Goal: Task Accomplishment & Management: Manage account settings

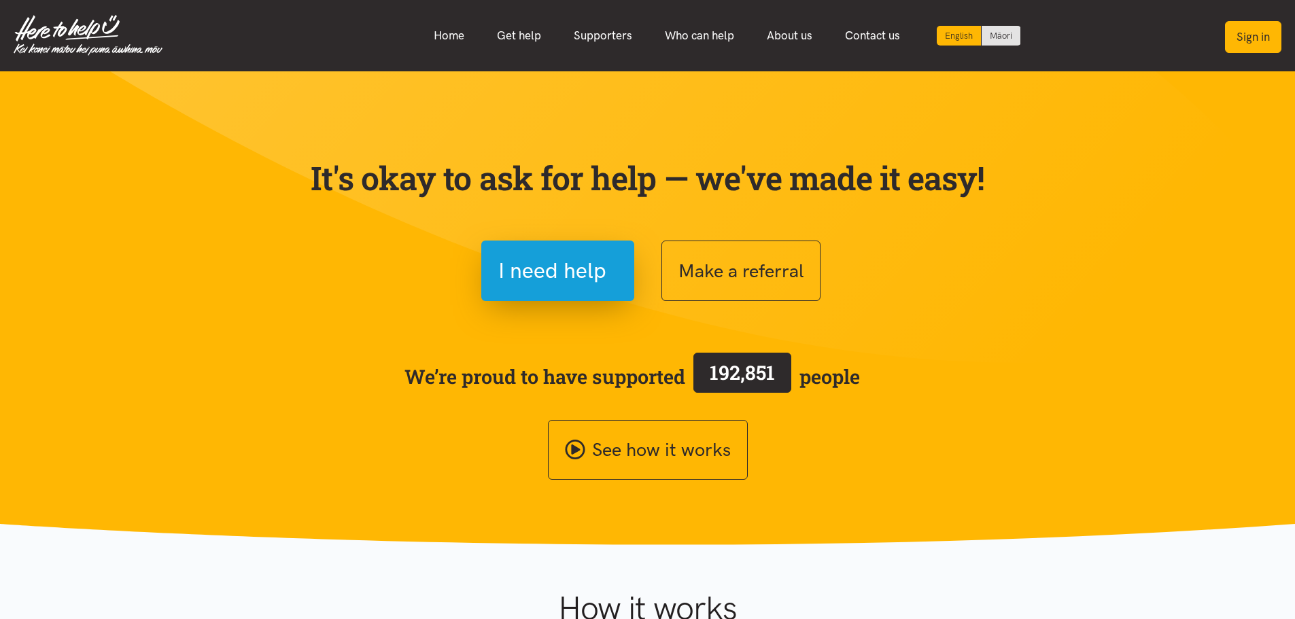
click at [1244, 35] on button "Sign in" at bounding box center [1253, 37] width 56 height 32
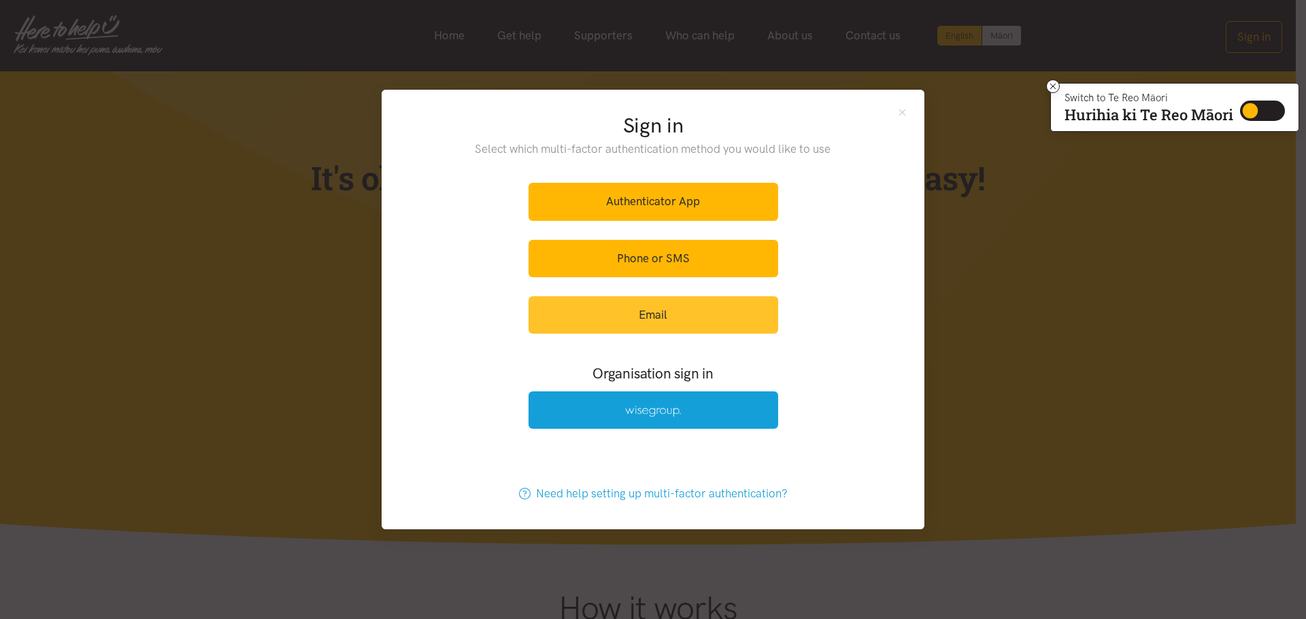
click at [672, 324] on link "Email" at bounding box center [653, 314] width 250 height 37
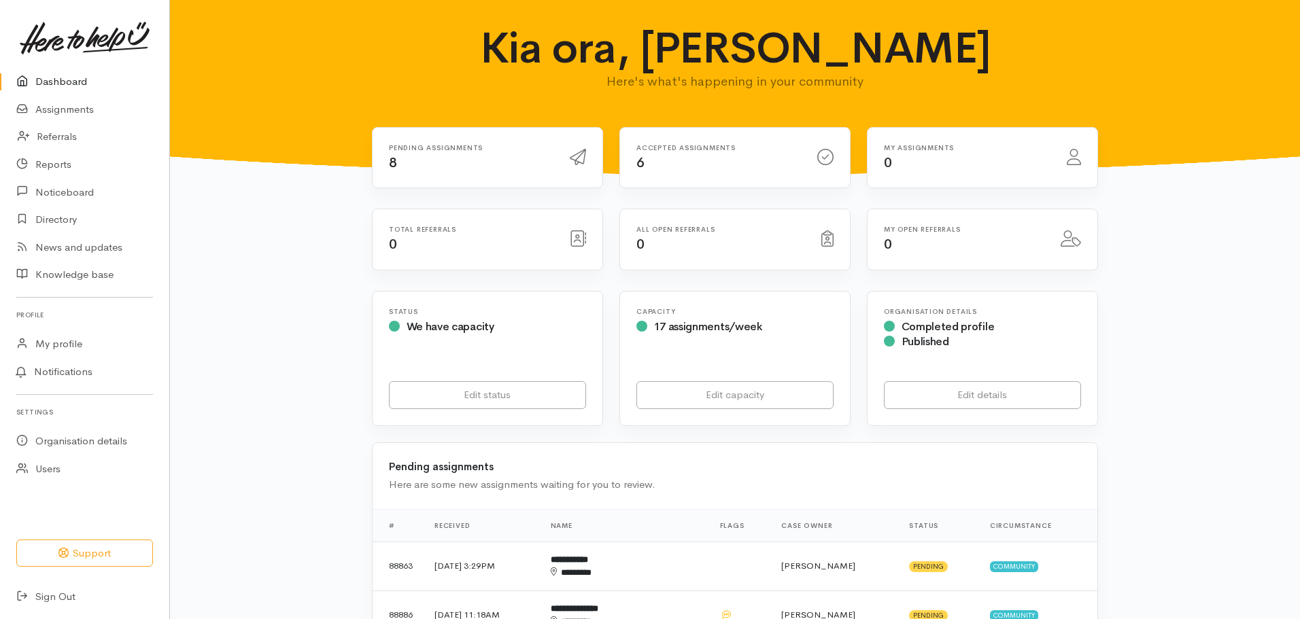
click at [78, 83] on link "Dashboard" at bounding box center [84, 82] width 169 height 28
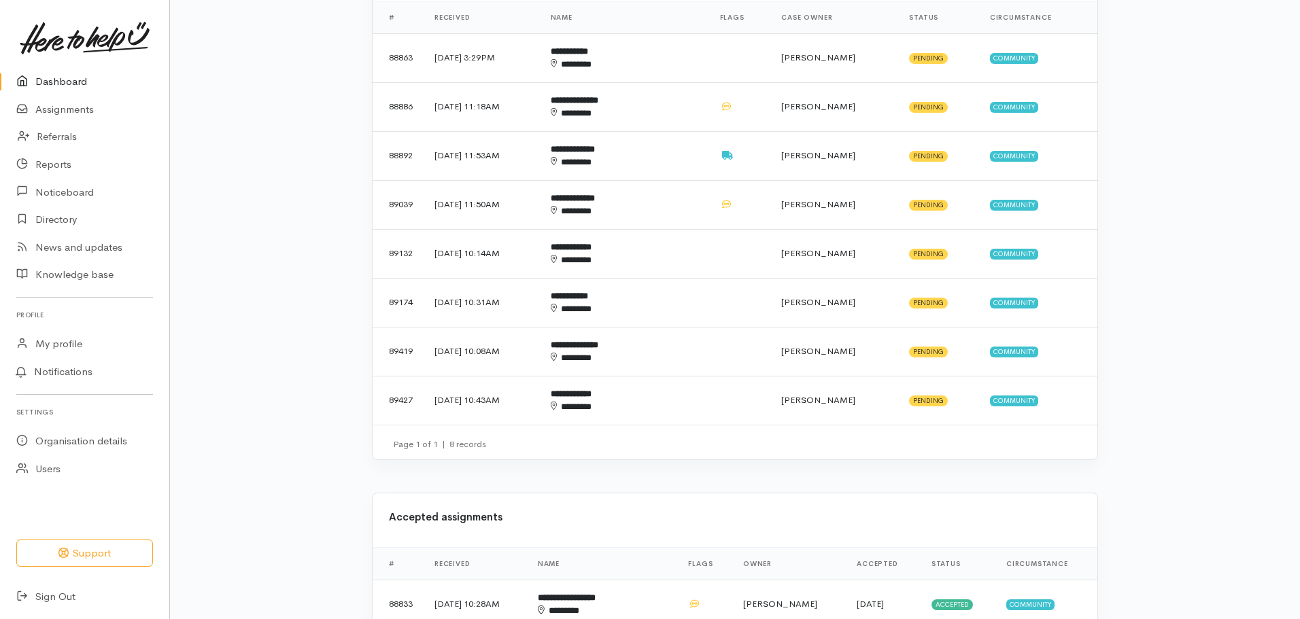
scroll to position [476, 0]
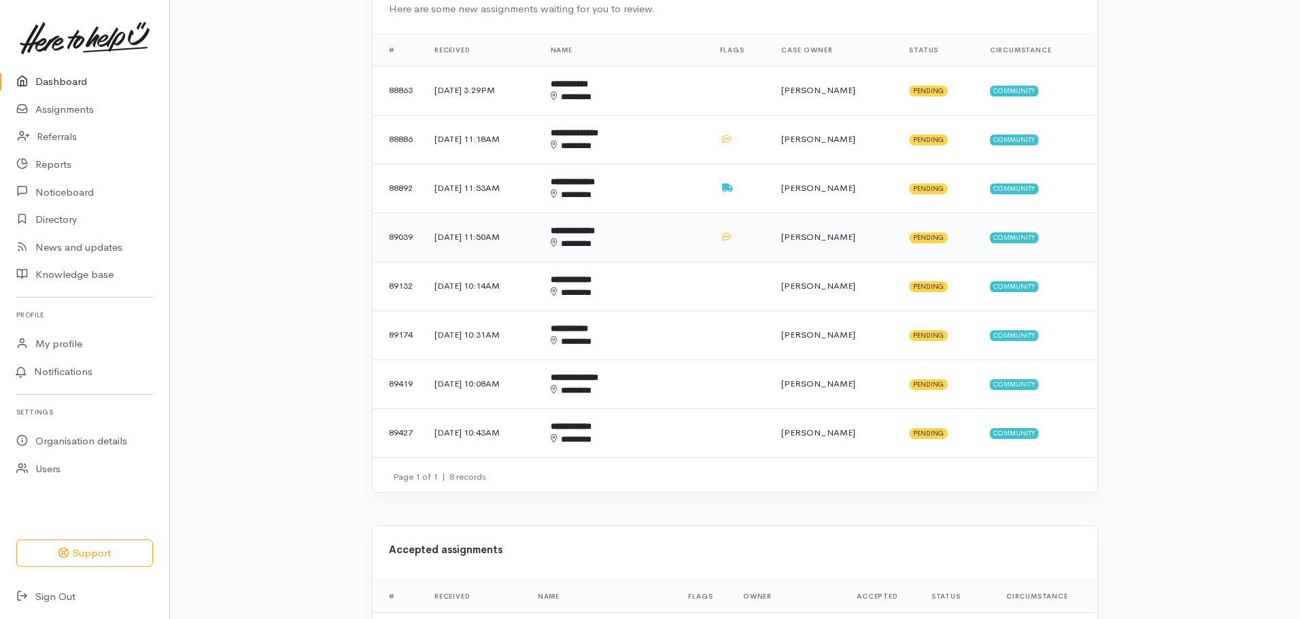
click at [490, 238] on td "[DATE] 11:50AM" at bounding box center [482, 237] width 116 height 49
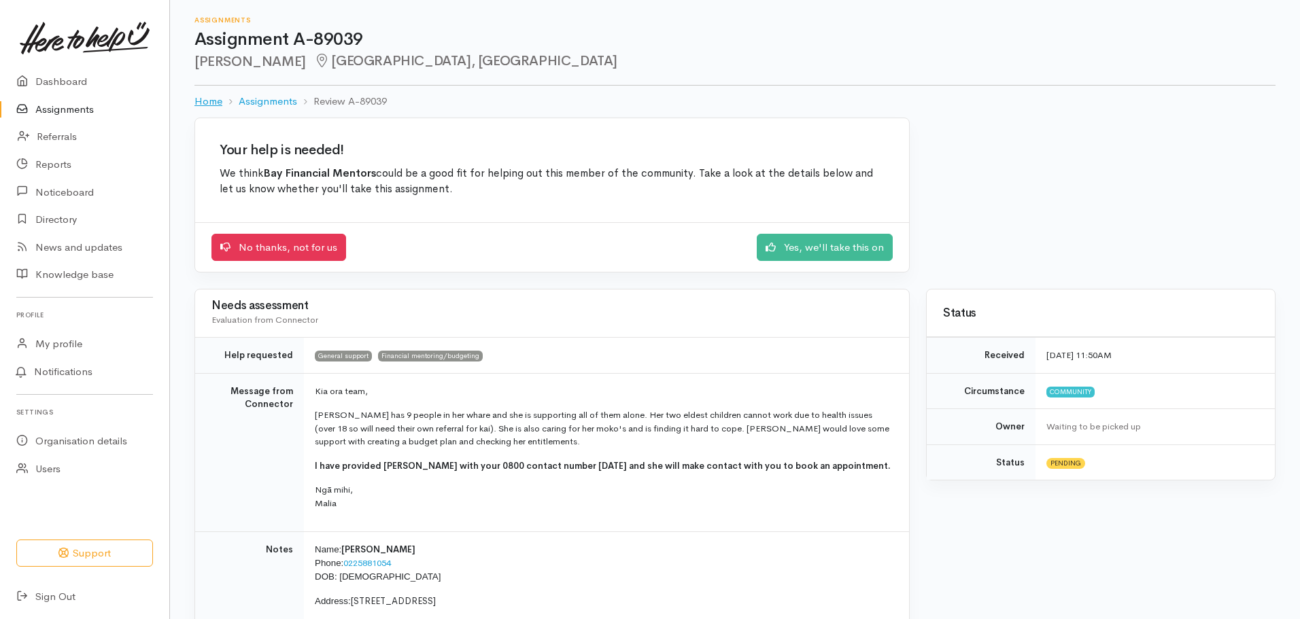
click at [212, 101] on link "Home" at bounding box center [208, 102] width 28 height 16
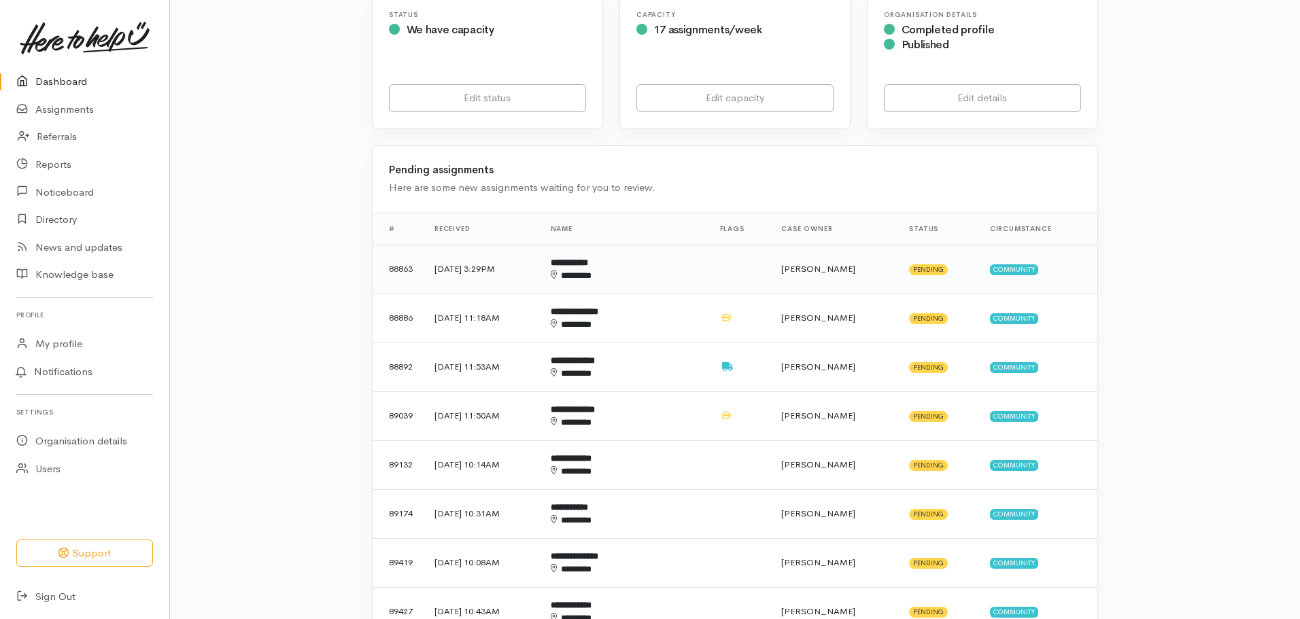
scroll to position [476, 0]
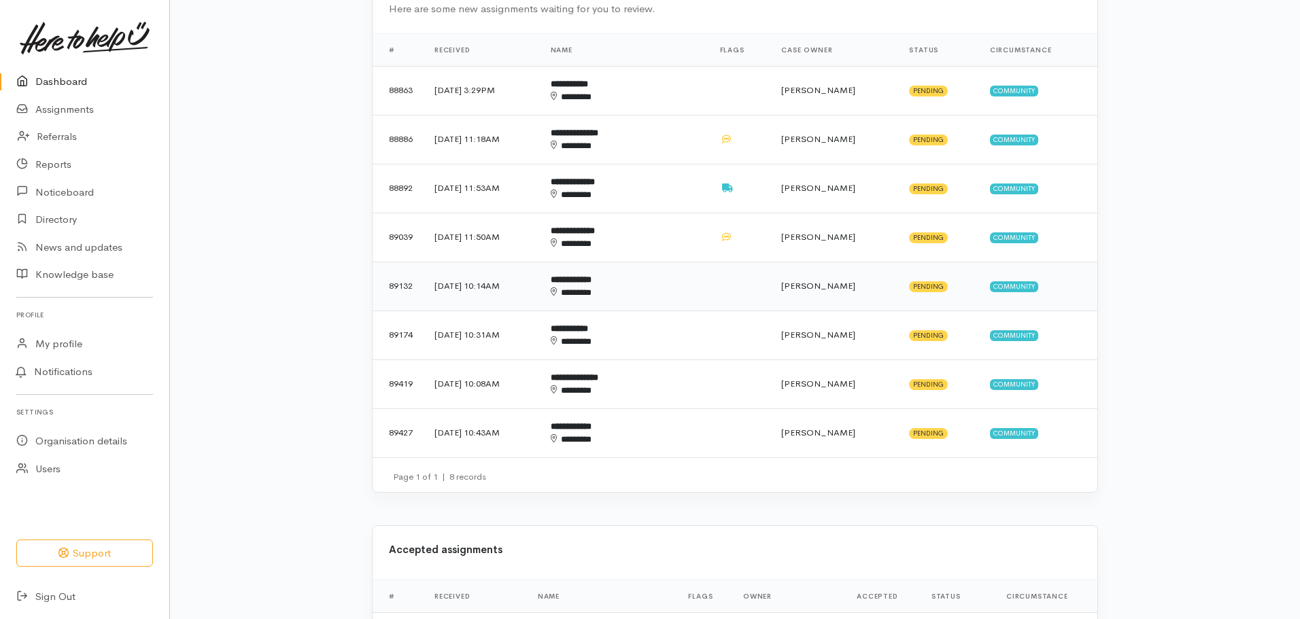
click at [500, 281] on td "25 Sep 2025, 10:14AM" at bounding box center [482, 286] width 116 height 49
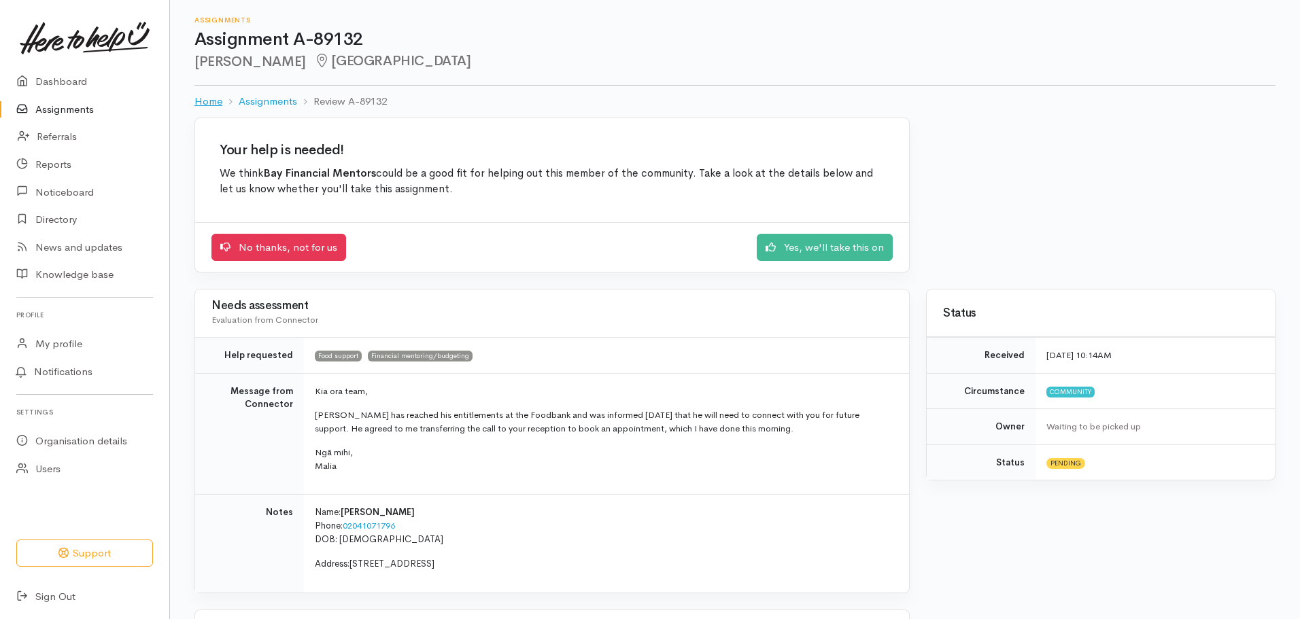
click at [203, 100] on link "Home" at bounding box center [208, 102] width 28 height 16
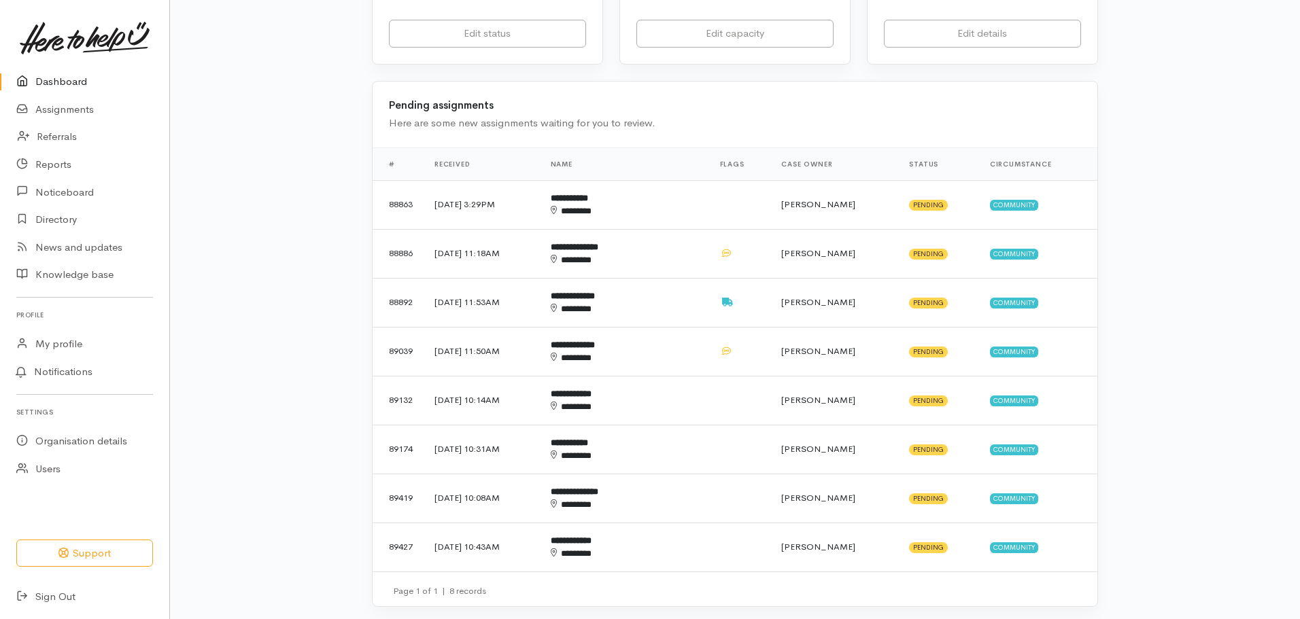
scroll to position [272, 0]
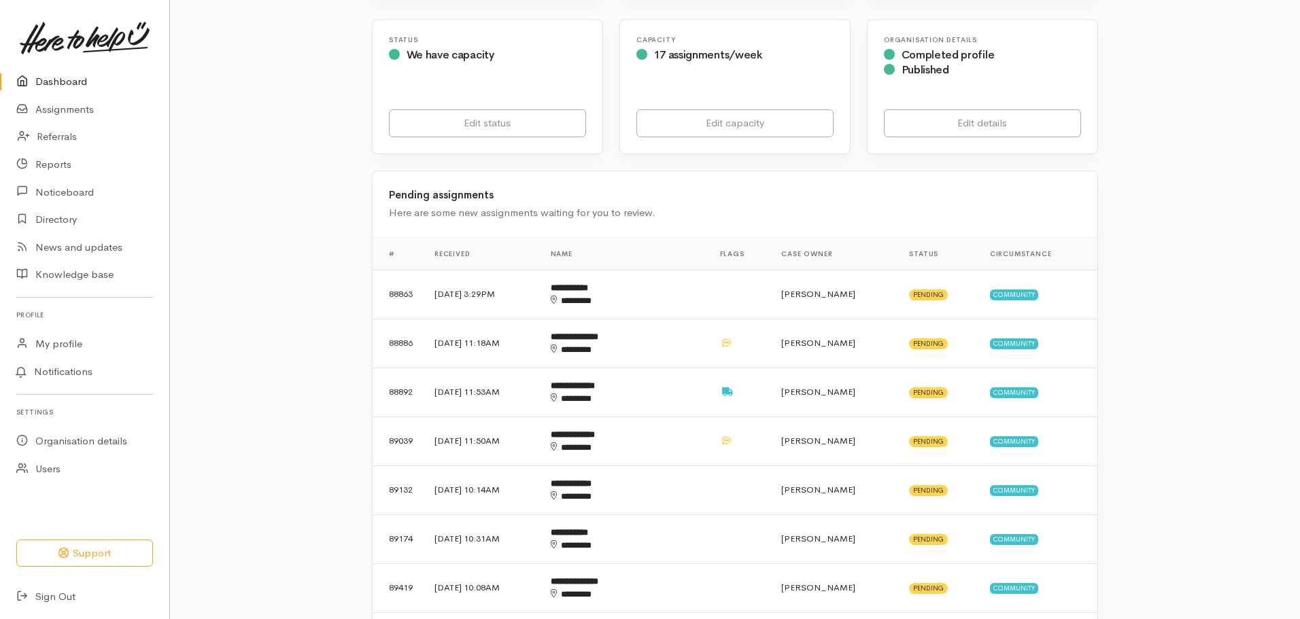
click at [464, 254] on th "Received" at bounding box center [482, 253] width 116 height 33
click at [451, 248] on th "Received" at bounding box center [482, 253] width 116 height 33
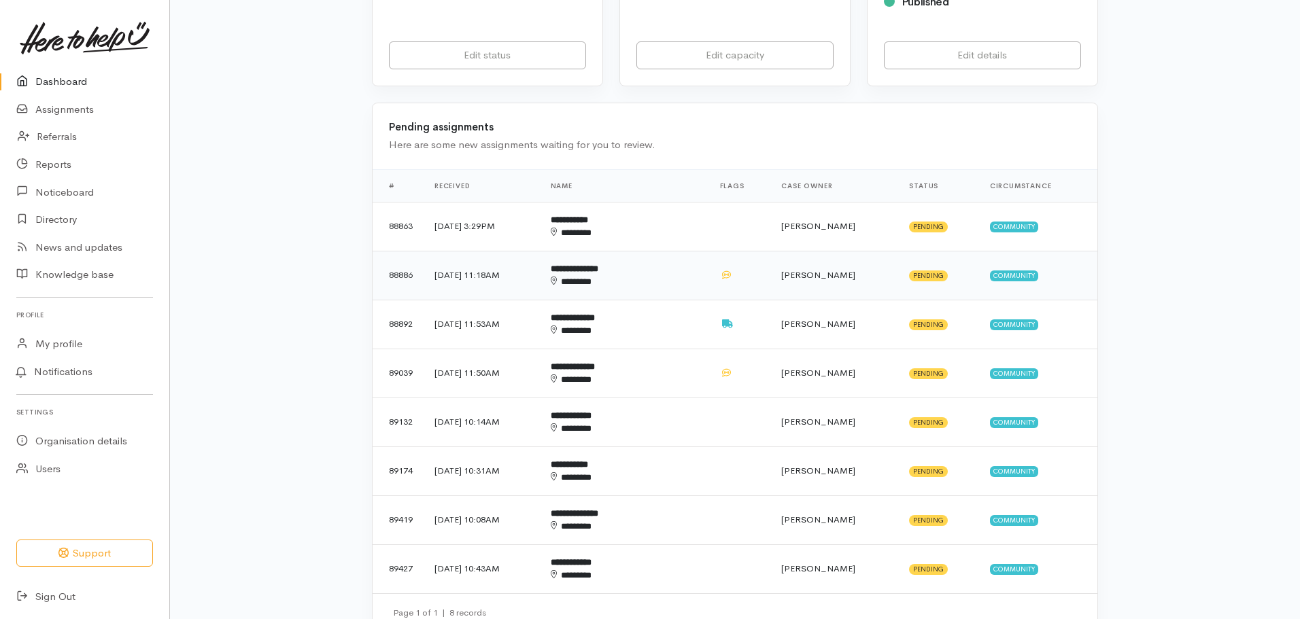
scroll to position [544, 0]
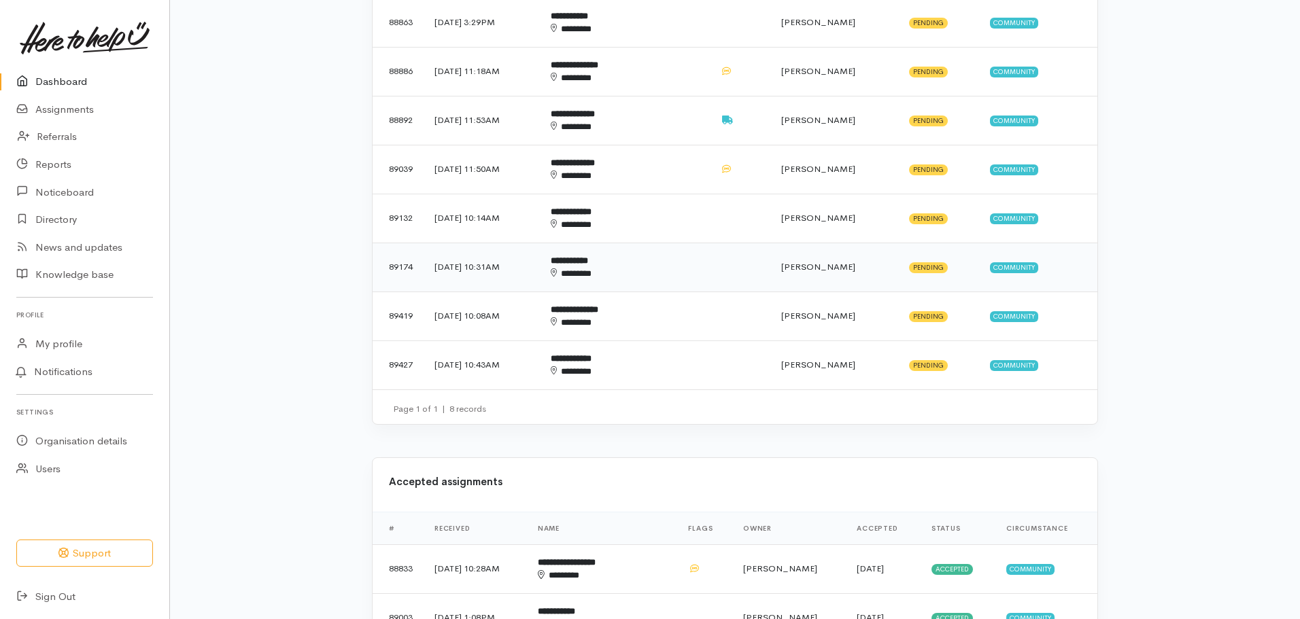
click at [481, 267] on td "26 Sep 2025, 10:31AM" at bounding box center [482, 267] width 116 height 49
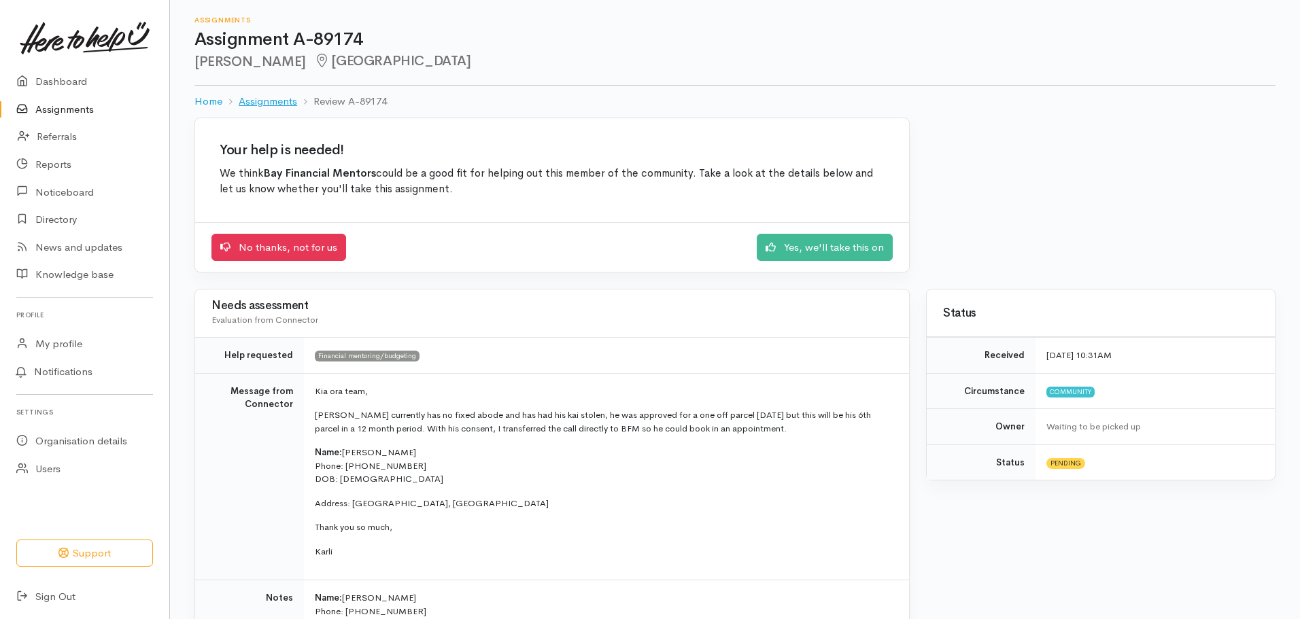
click at [262, 107] on link "Assignments" at bounding box center [268, 102] width 58 height 16
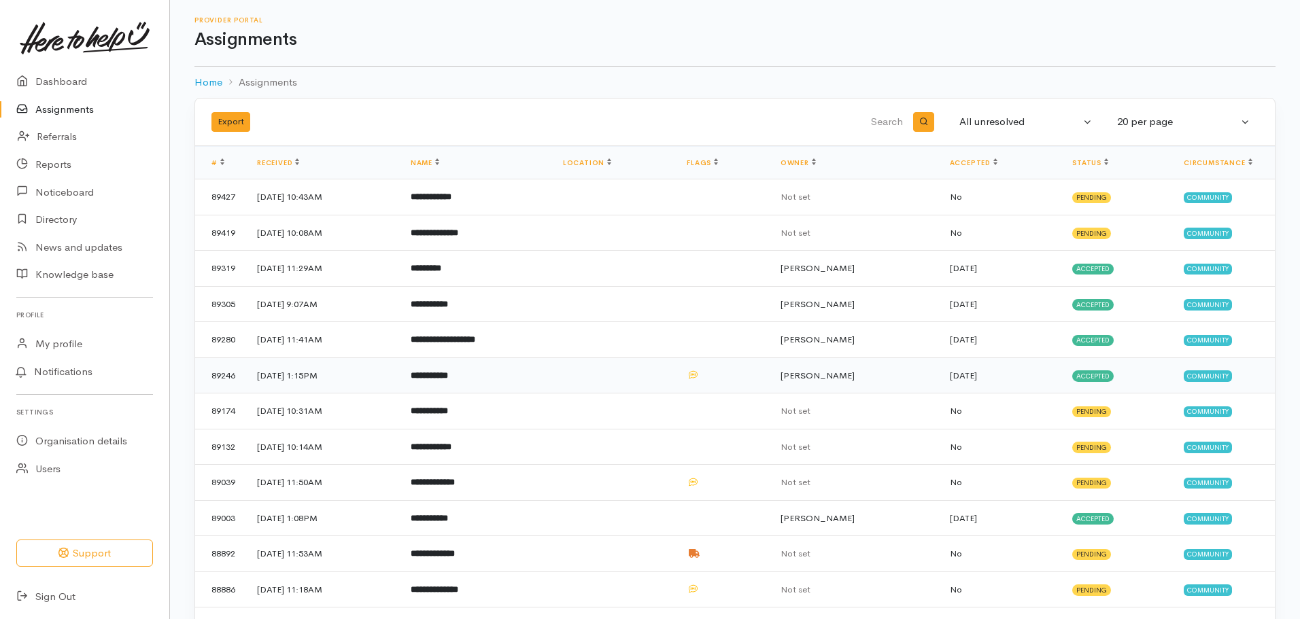
click at [286, 378] on td "29 Sep 2025, 1:15PM" at bounding box center [323, 376] width 154 height 36
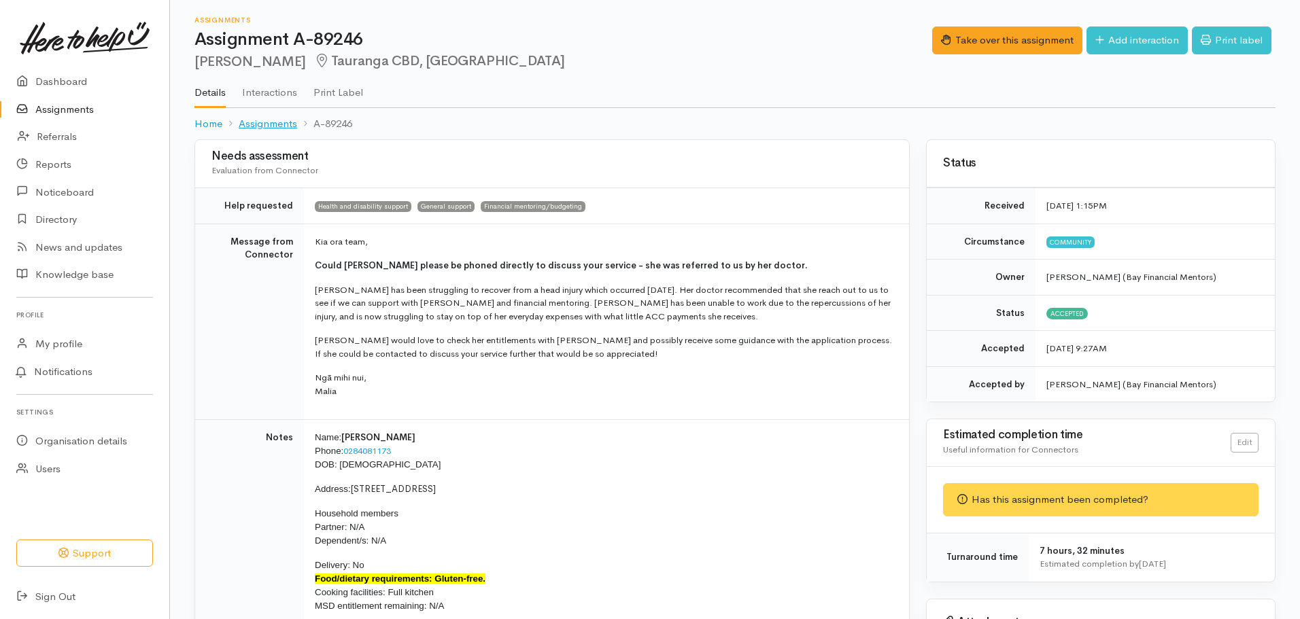
click at [286, 118] on link "Assignments" at bounding box center [268, 124] width 58 height 16
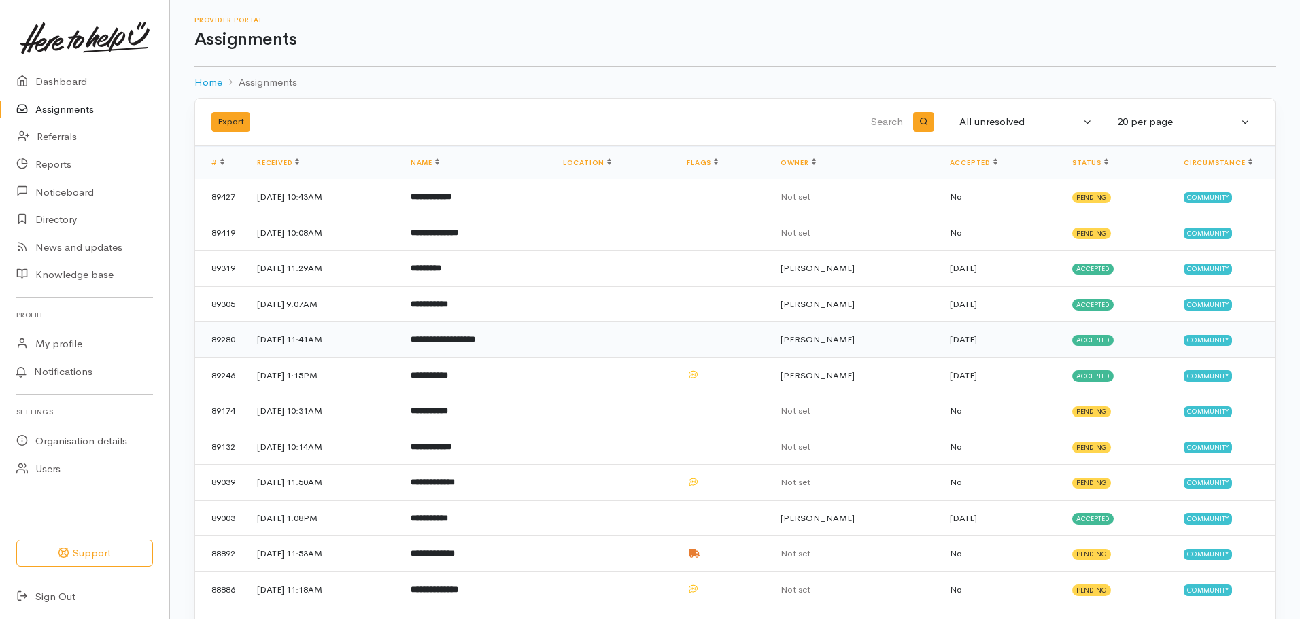
click at [306, 333] on td "[DATE] 11:41AM" at bounding box center [323, 340] width 154 height 36
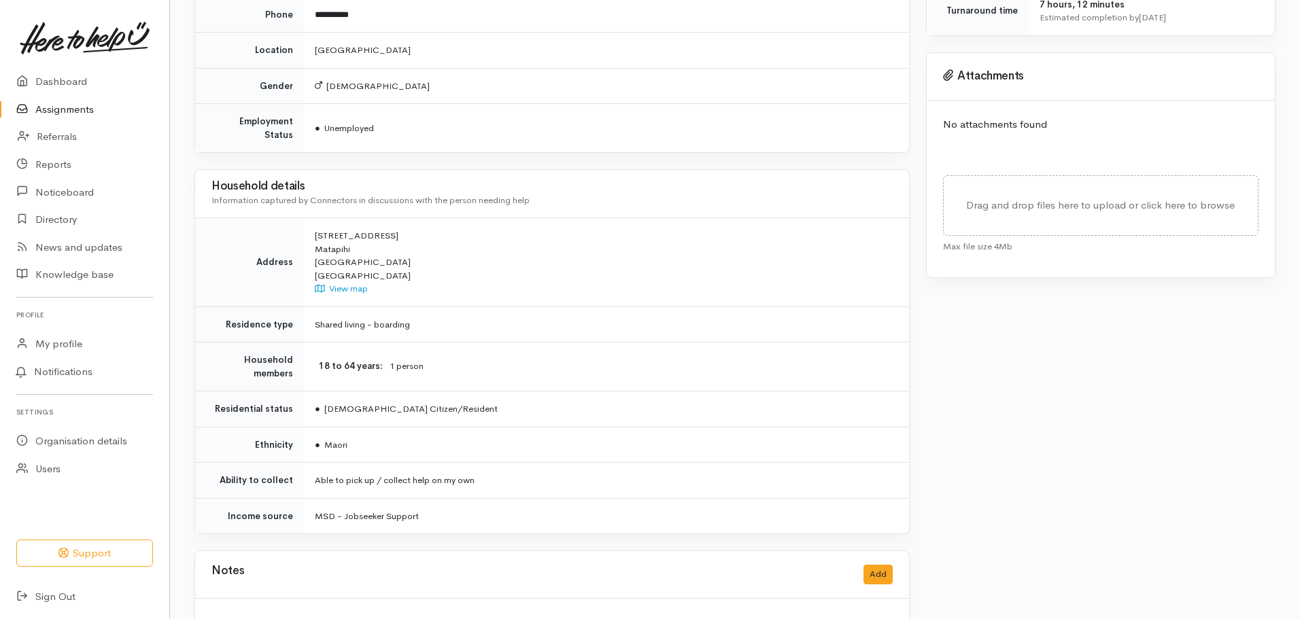
scroll to position [652, 0]
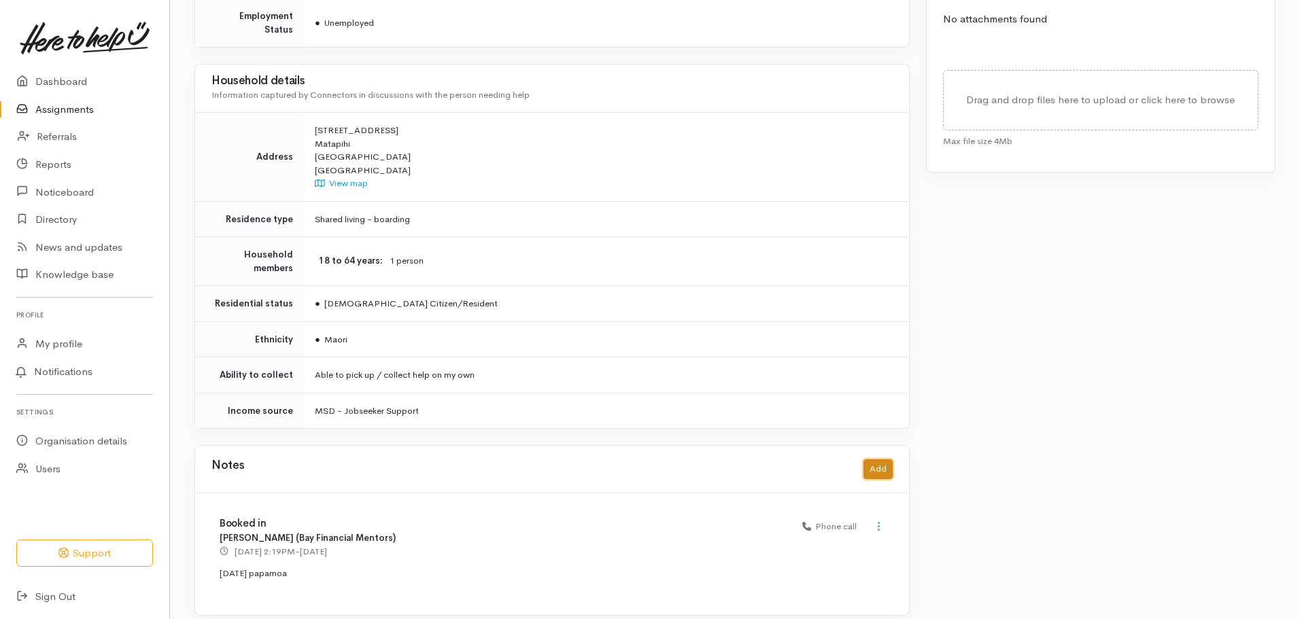
click at [879, 460] on button "Add" at bounding box center [878, 470] width 29 height 20
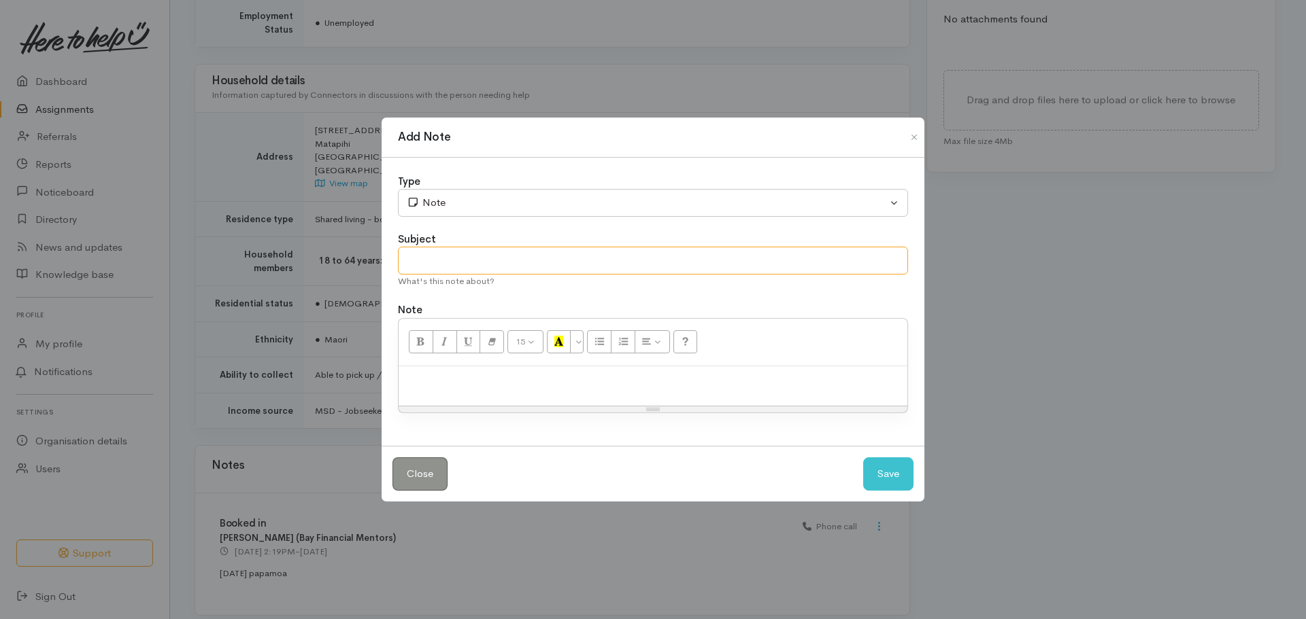
click at [505, 254] on input "text" at bounding box center [653, 261] width 510 height 28
type input "was a no show on Thurs 2nd Oct"
click at [678, 391] on div at bounding box center [652, 386] width 509 height 40
paste div
click at [880, 478] on button "Save" at bounding box center [888, 474] width 50 height 33
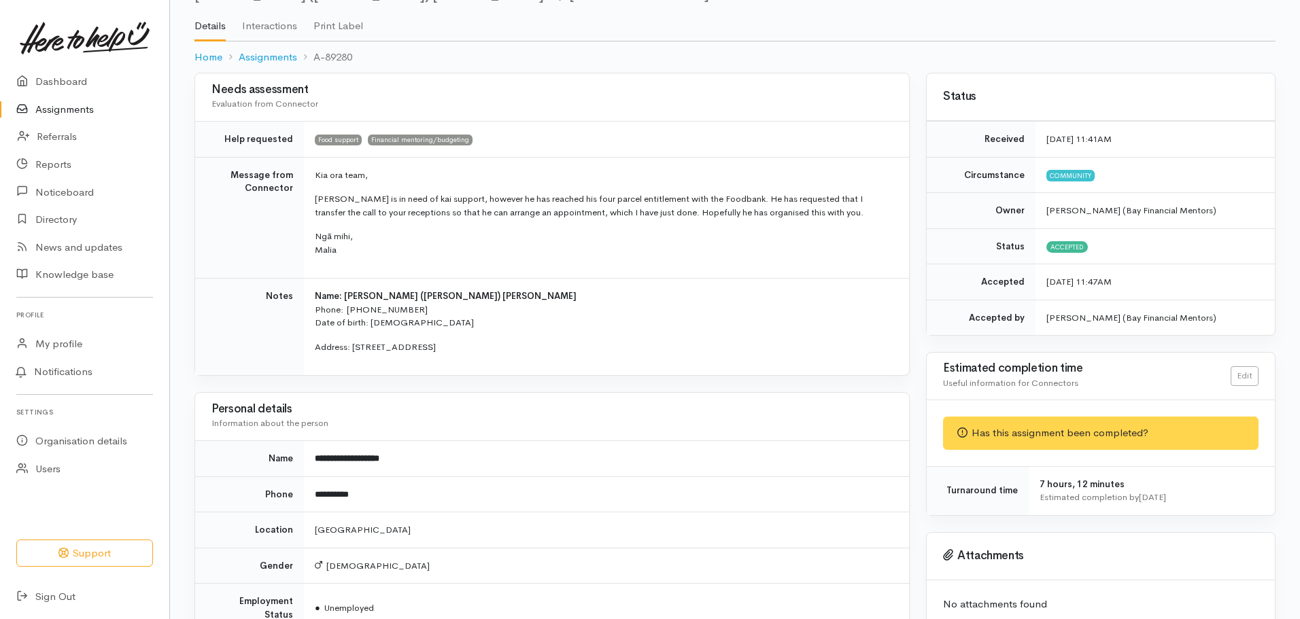
scroll to position [0, 0]
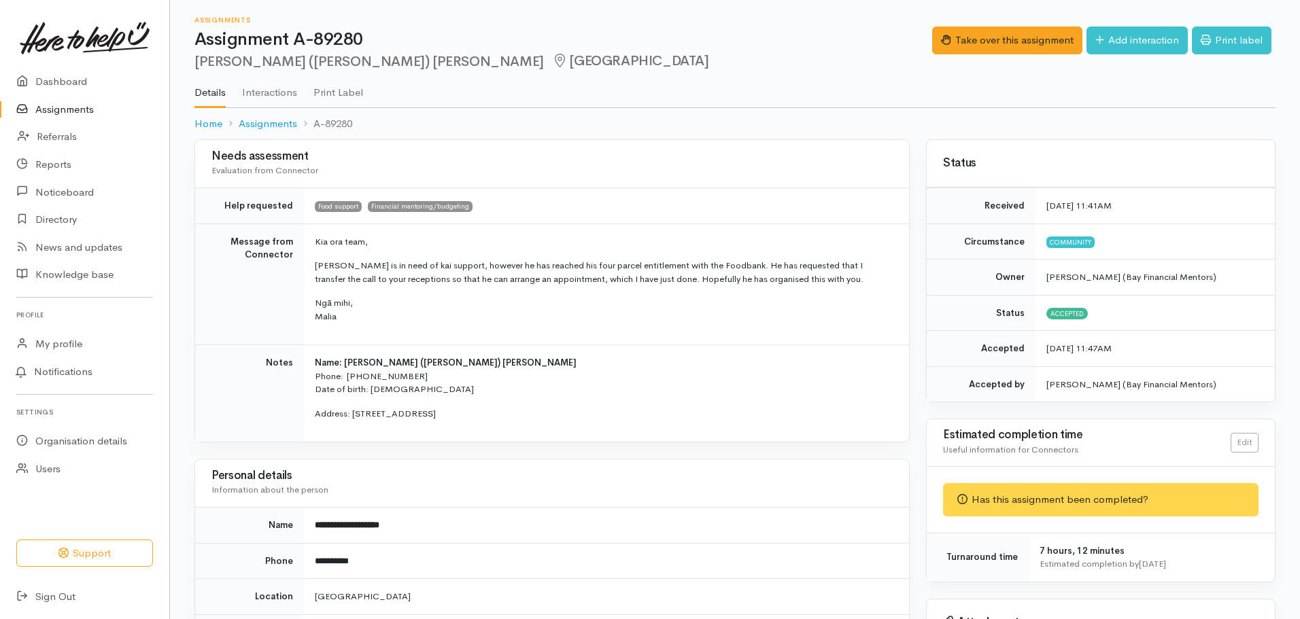
click at [68, 109] on link "Assignments" at bounding box center [84, 110] width 169 height 28
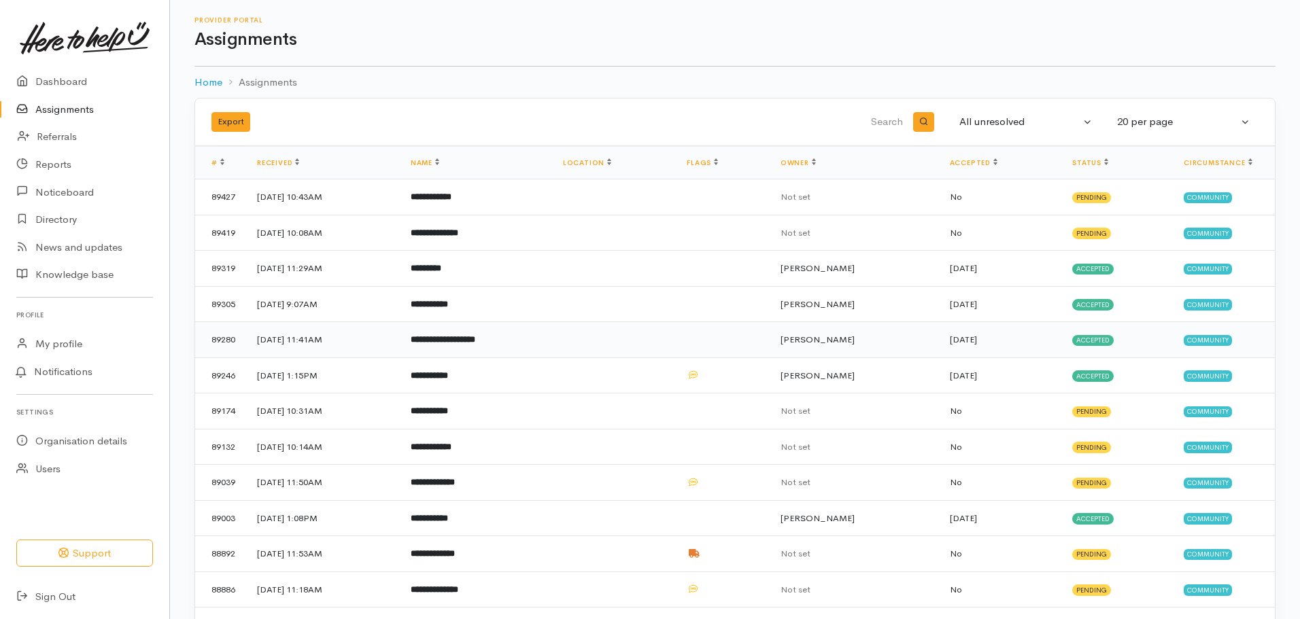
click at [552, 339] on td "**********" at bounding box center [476, 340] width 152 height 36
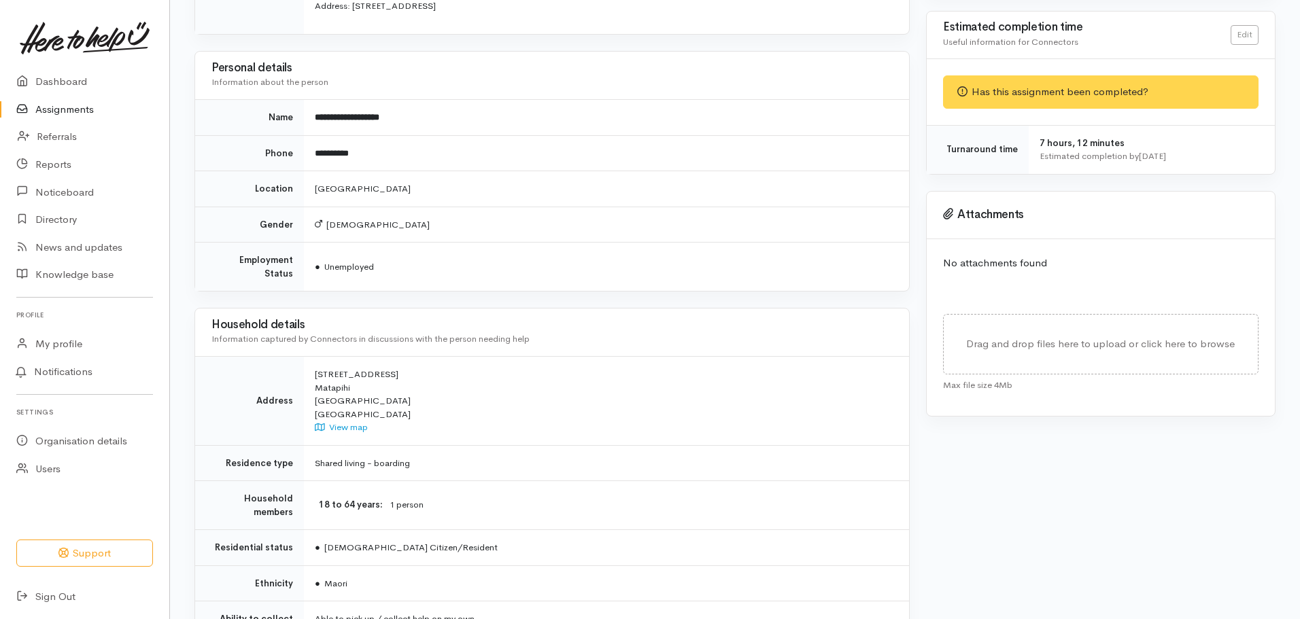
scroll to position [774, 0]
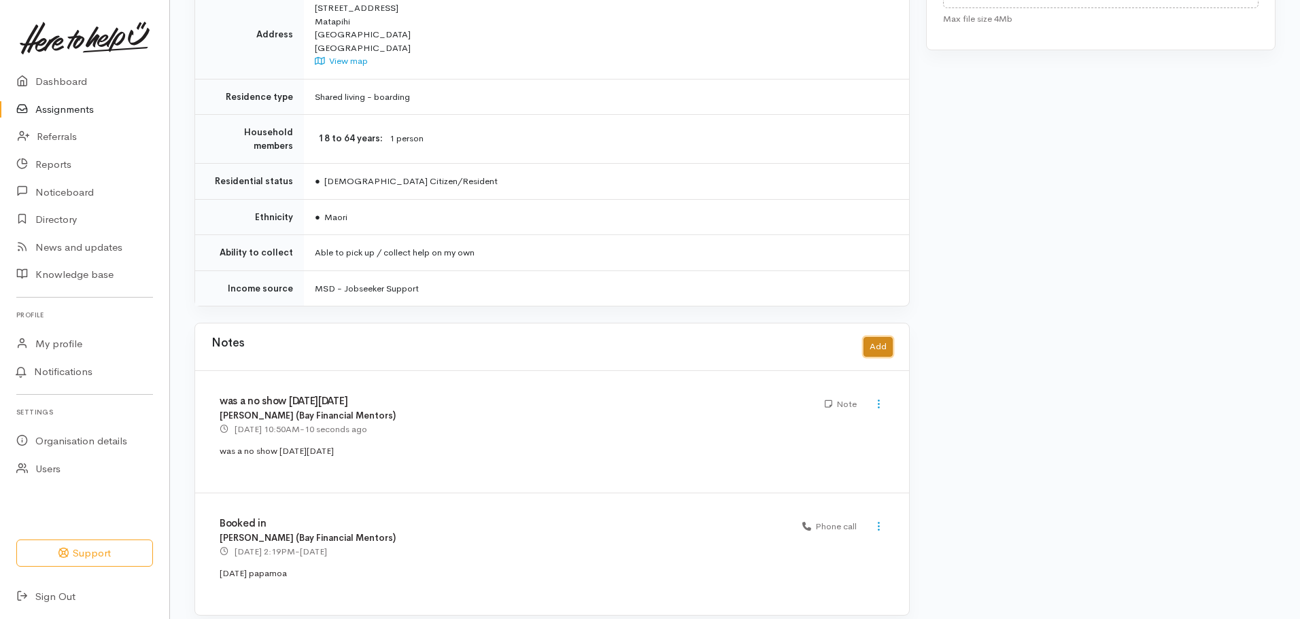
click at [889, 338] on button "Add" at bounding box center [878, 347] width 29 height 20
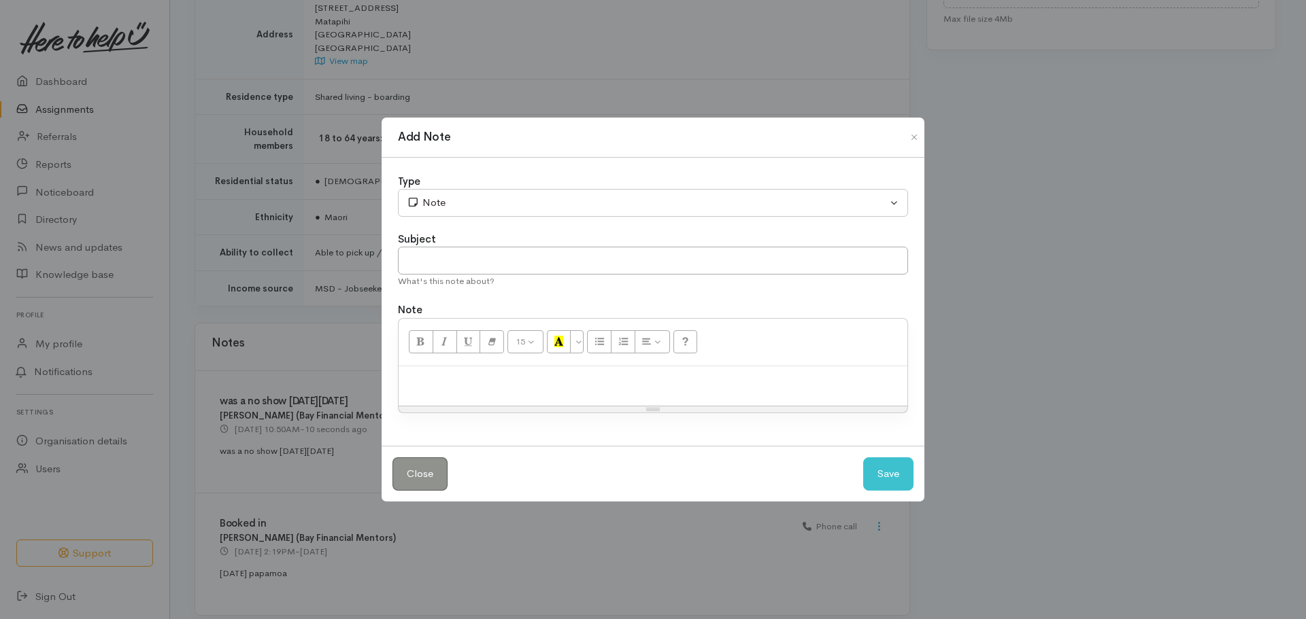
click at [420, 451] on div "Close Save" at bounding box center [652, 474] width 543 height 56
click at [424, 464] on button "Close" at bounding box center [419, 474] width 55 height 33
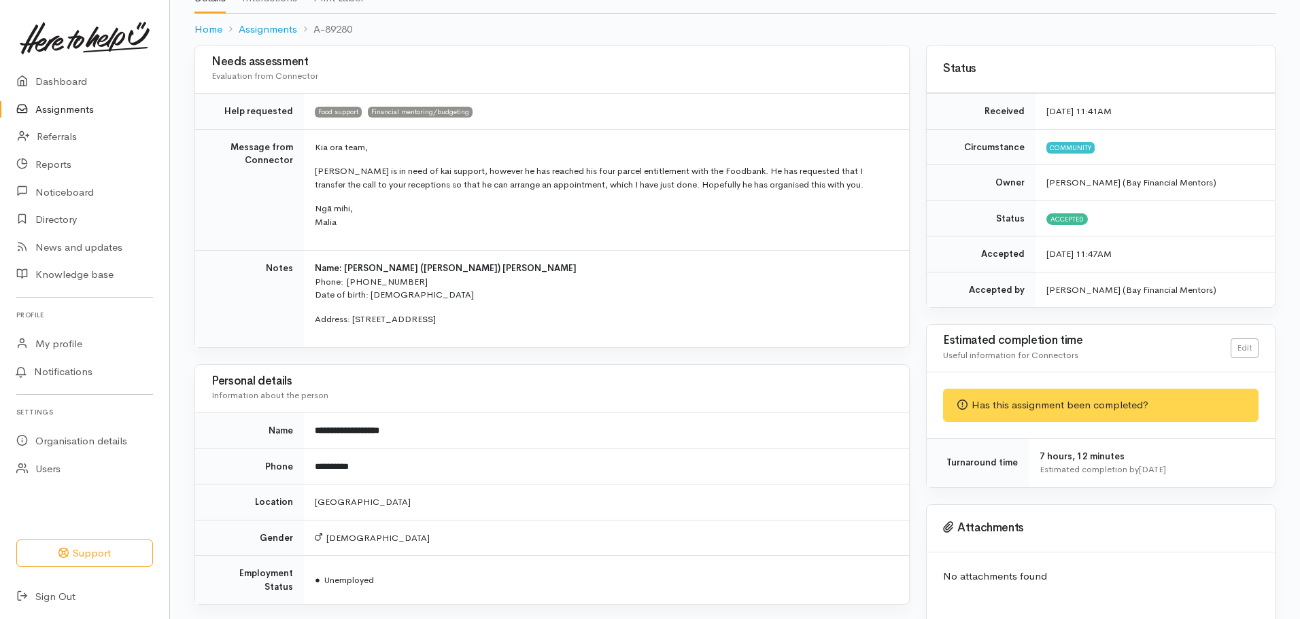
scroll to position [0, 0]
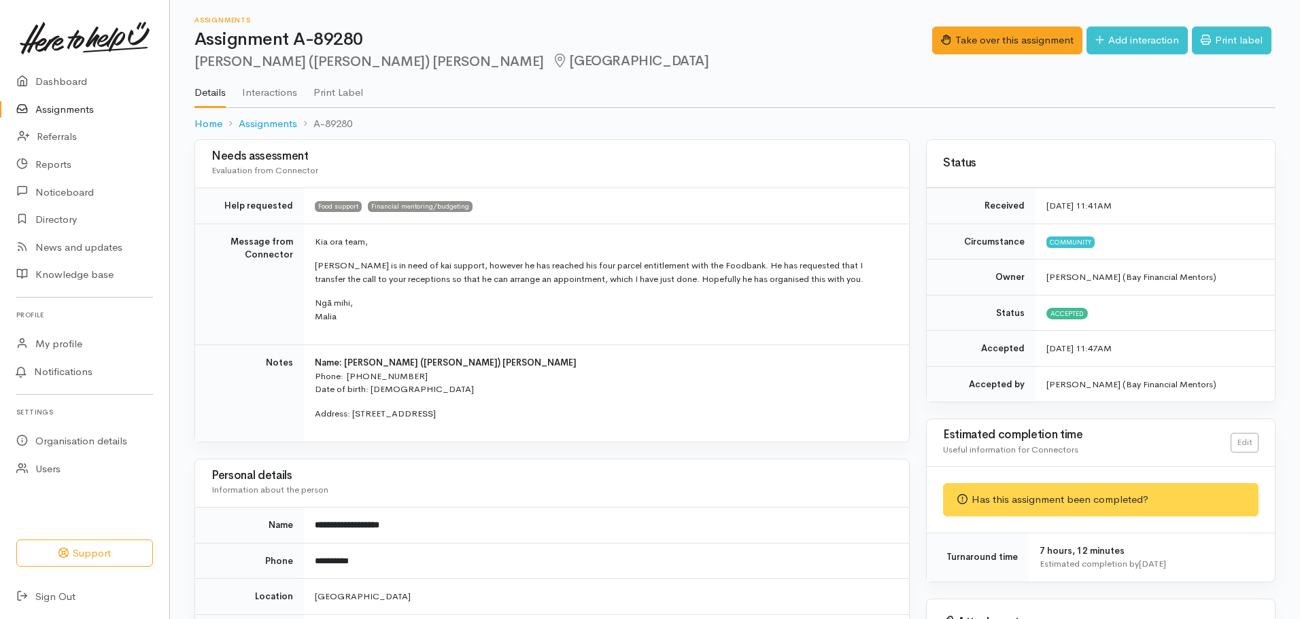
click at [122, 106] on link "Assignments" at bounding box center [84, 110] width 169 height 28
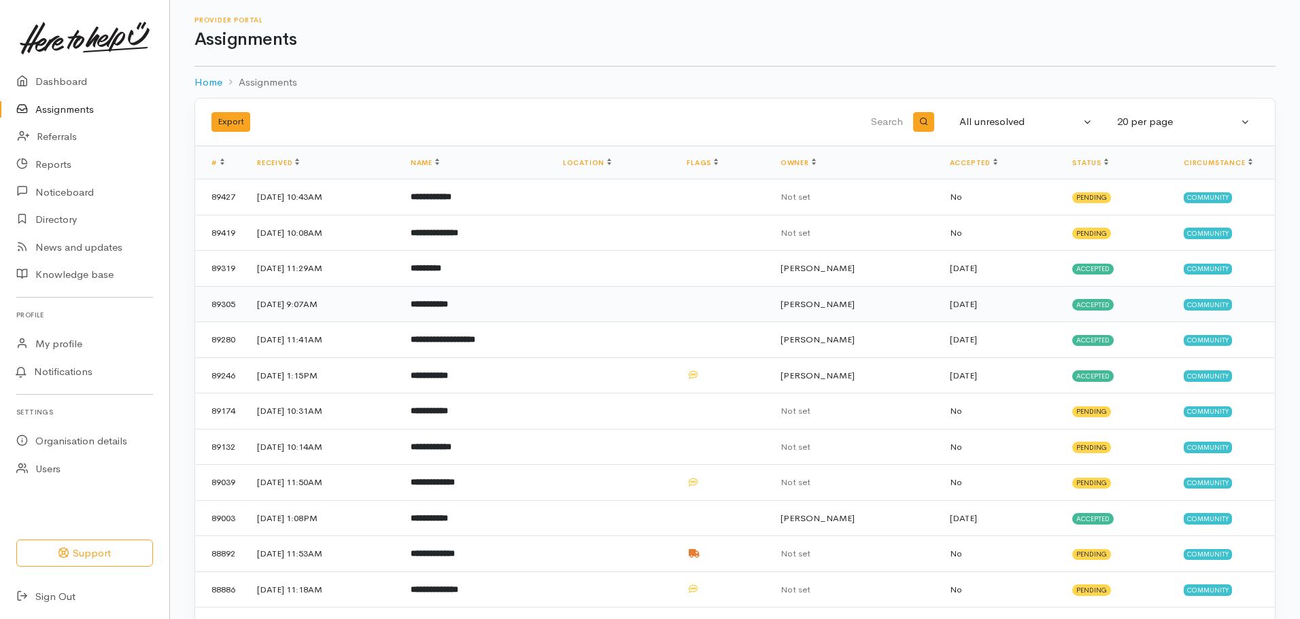
click at [316, 301] on td "[DATE] 9:07AM" at bounding box center [323, 304] width 154 height 36
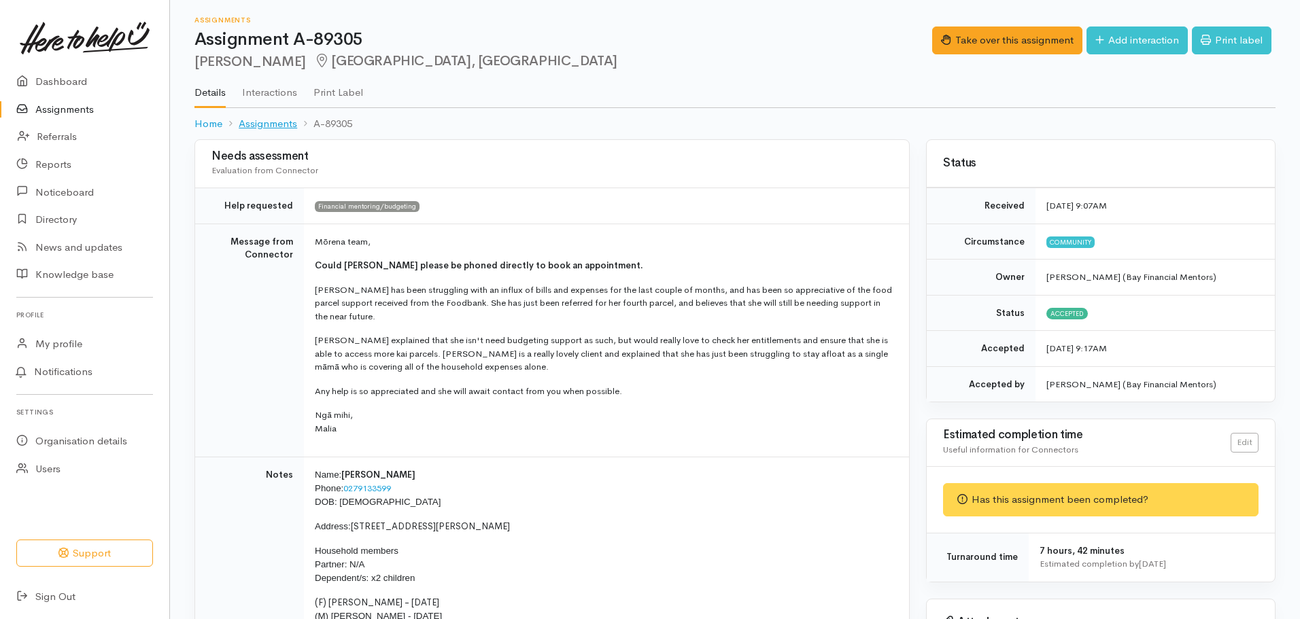
click at [276, 126] on link "Assignments" at bounding box center [268, 124] width 58 height 16
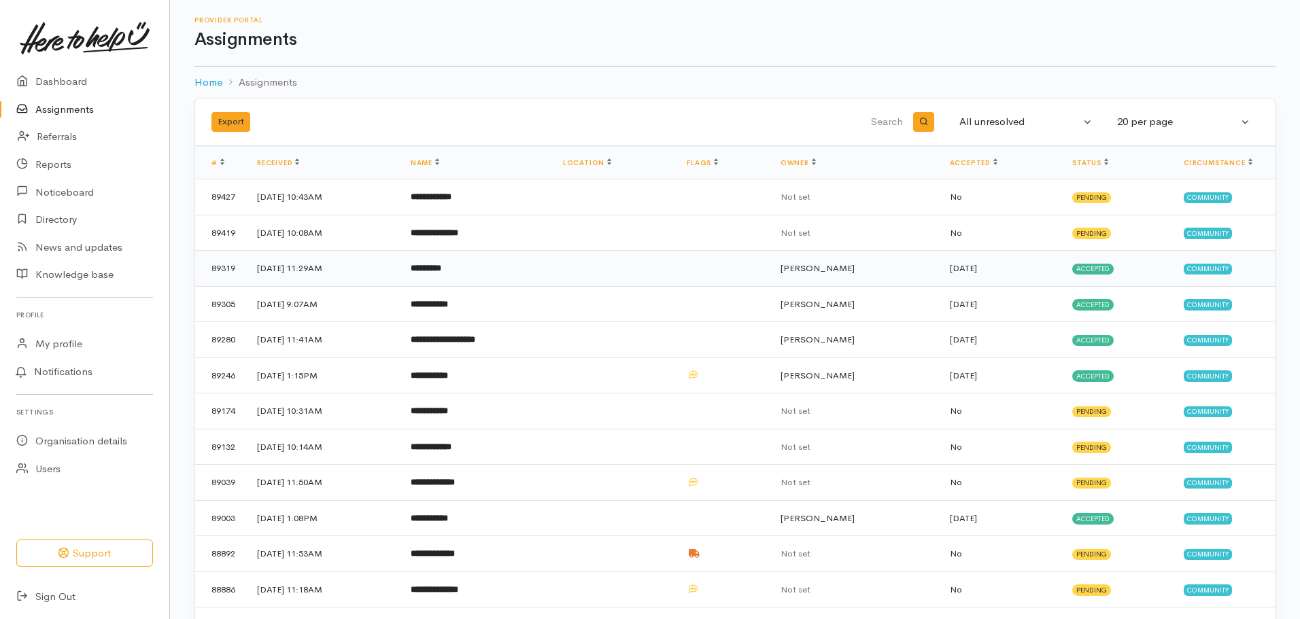
click at [381, 267] on td "1 Oct 2025, 11:29AM" at bounding box center [323, 269] width 154 height 36
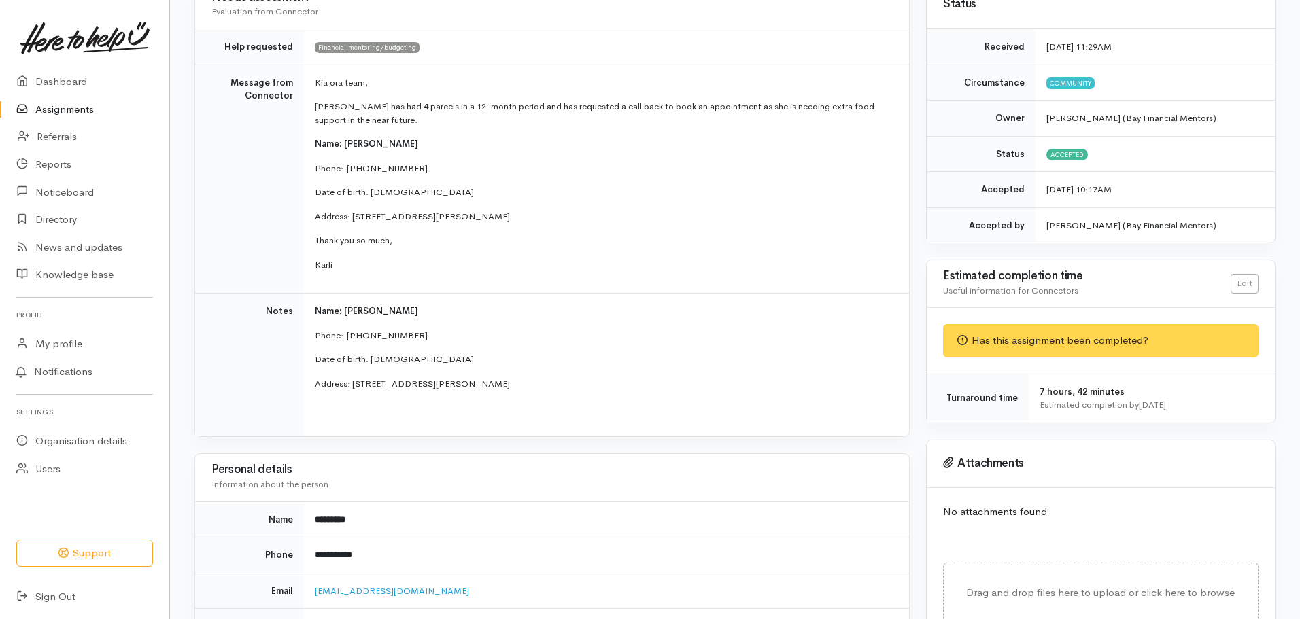
scroll to position [99, 0]
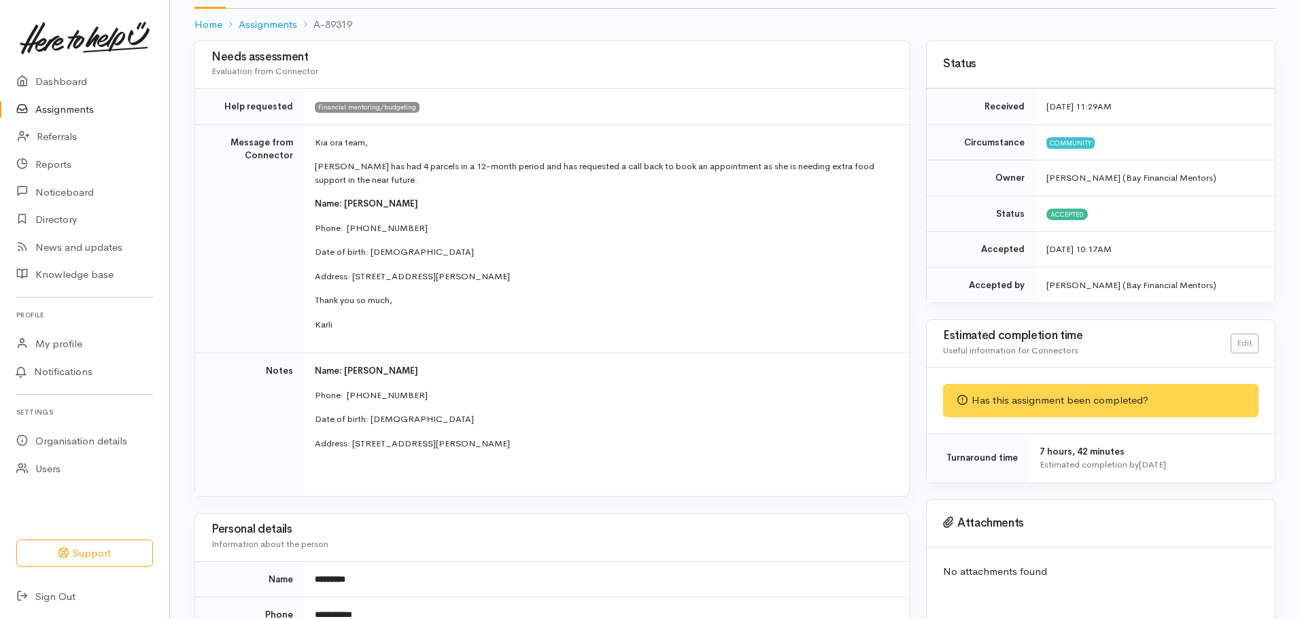
drag, startPoint x: 360, startPoint y: 332, endPoint x: 309, endPoint y: 141, distance: 197.8
click at [309, 141] on td "Kia ora team, Jade has had 4 parcels in a 12-month period and has requested a c…" at bounding box center [606, 238] width 605 height 229
copy td "Kia ora team, Jade has had 4 parcels in a 12-month period and has requested a c…"
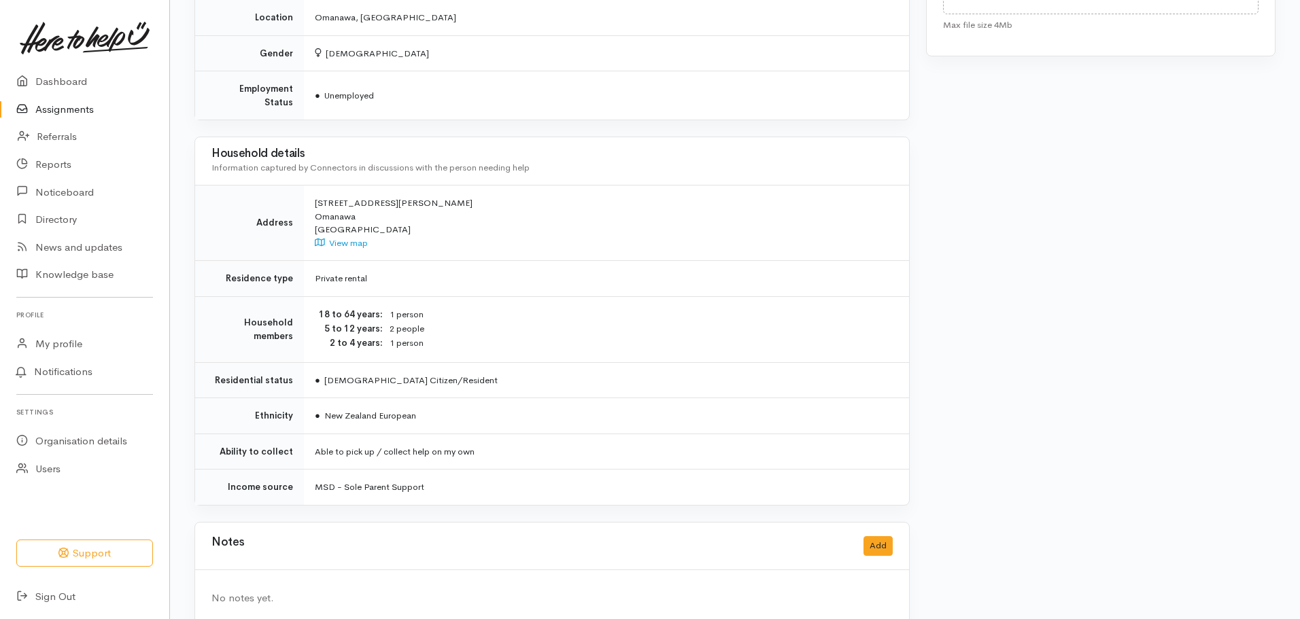
scroll to position [779, 0]
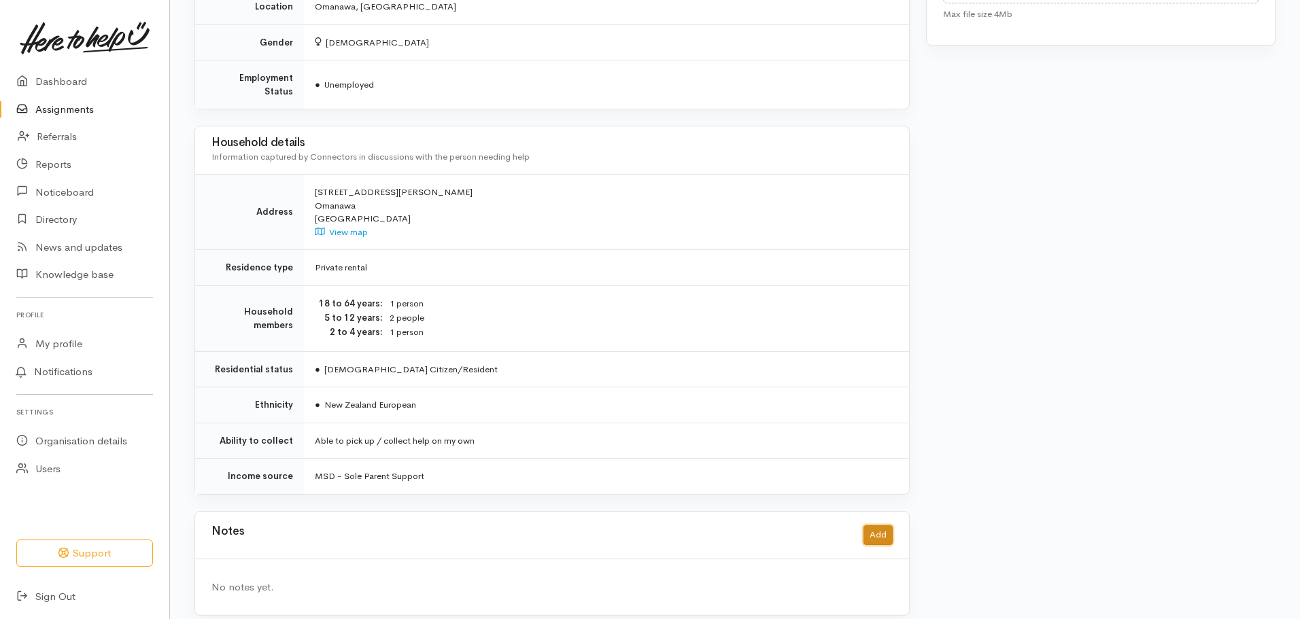
click at [868, 532] on button "Add" at bounding box center [878, 536] width 29 height 20
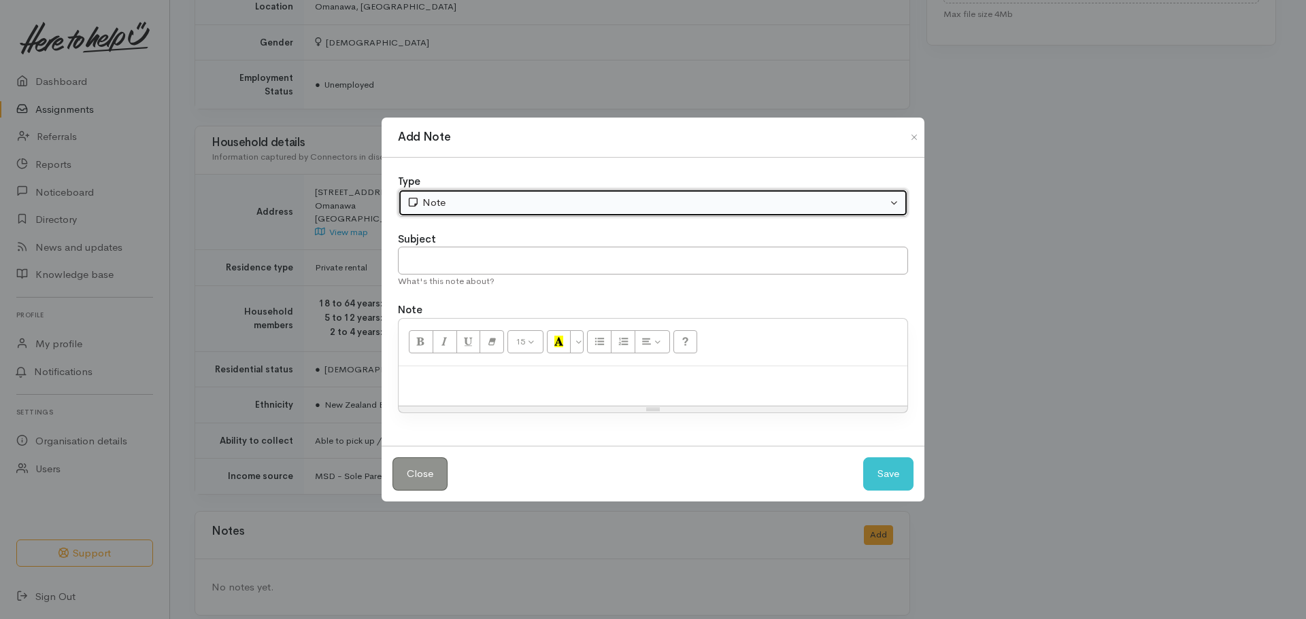
click at [435, 204] on div "Note" at bounding box center [647, 203] width 480 height 16
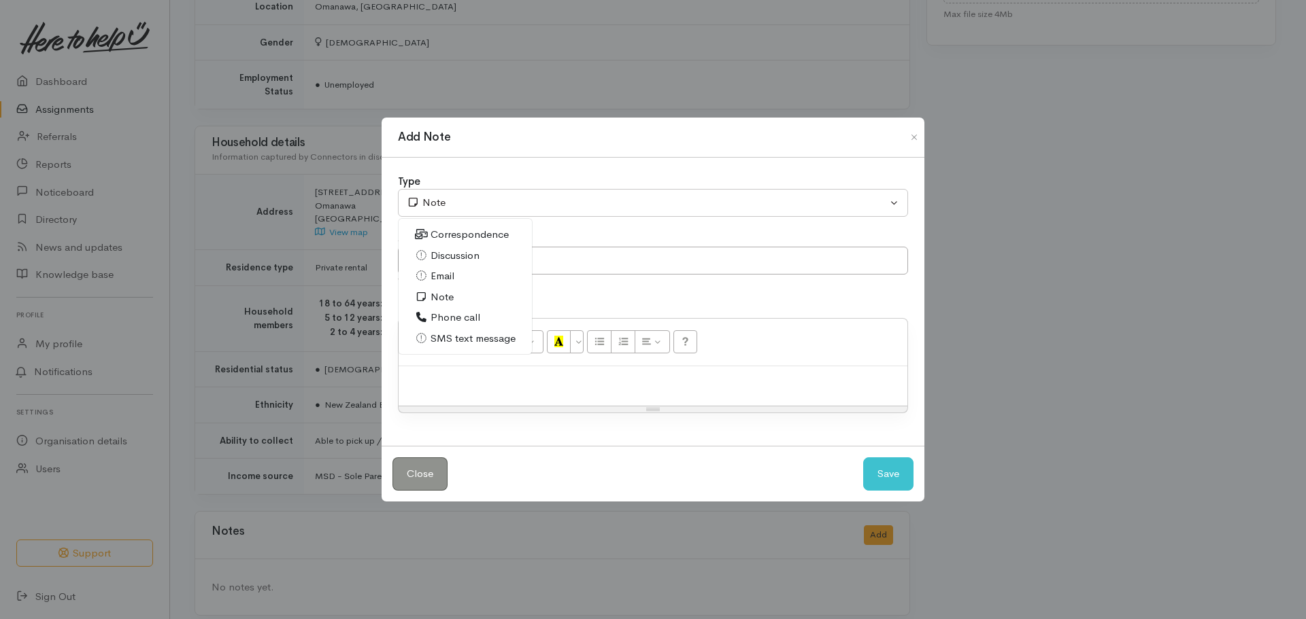
click at [458, 277] on link "Email" at bounding box center [464, 276] width 133 height 21
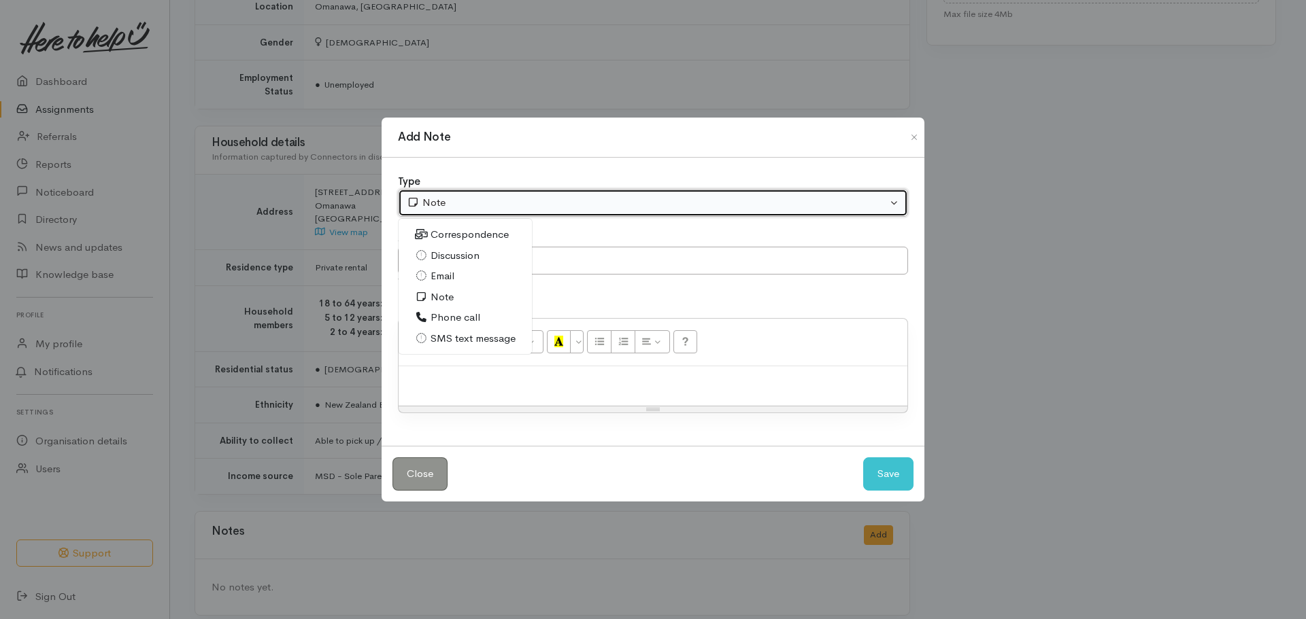
select select "2"
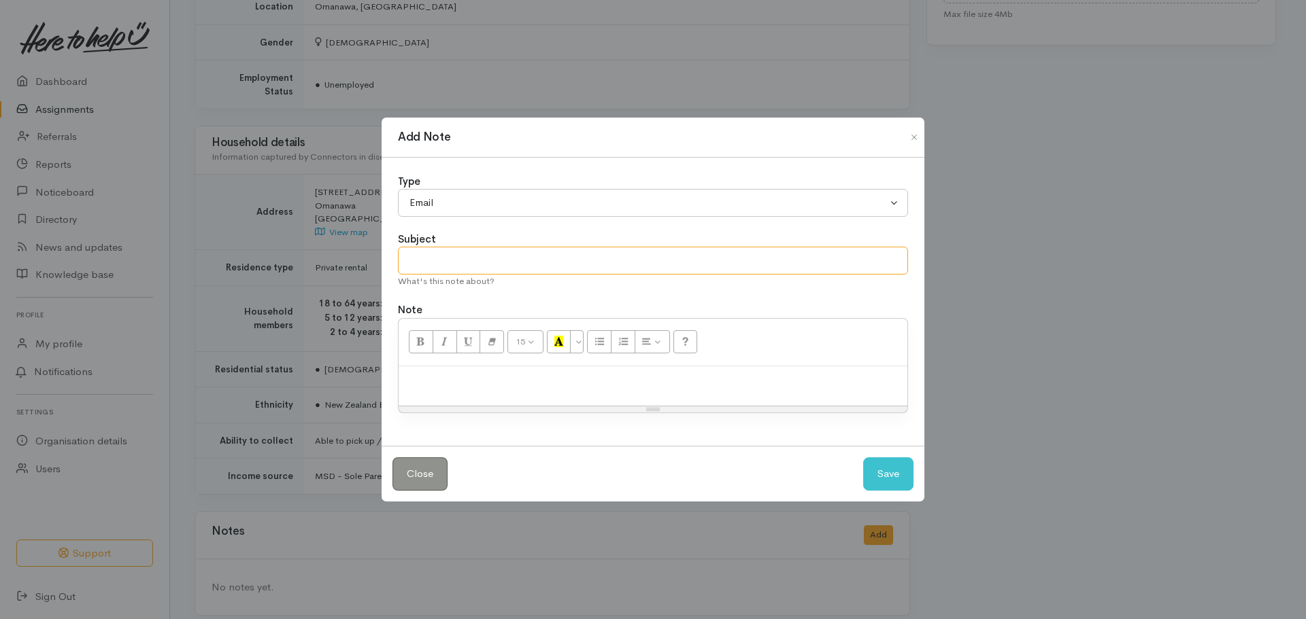
click at [438, 259] on input "text" at bounding box center [653, 261] width 510 height 28
type input "Follow up"
click at [458, 381] on p at bounding box center [652, 381] width 495 height 16
paste div
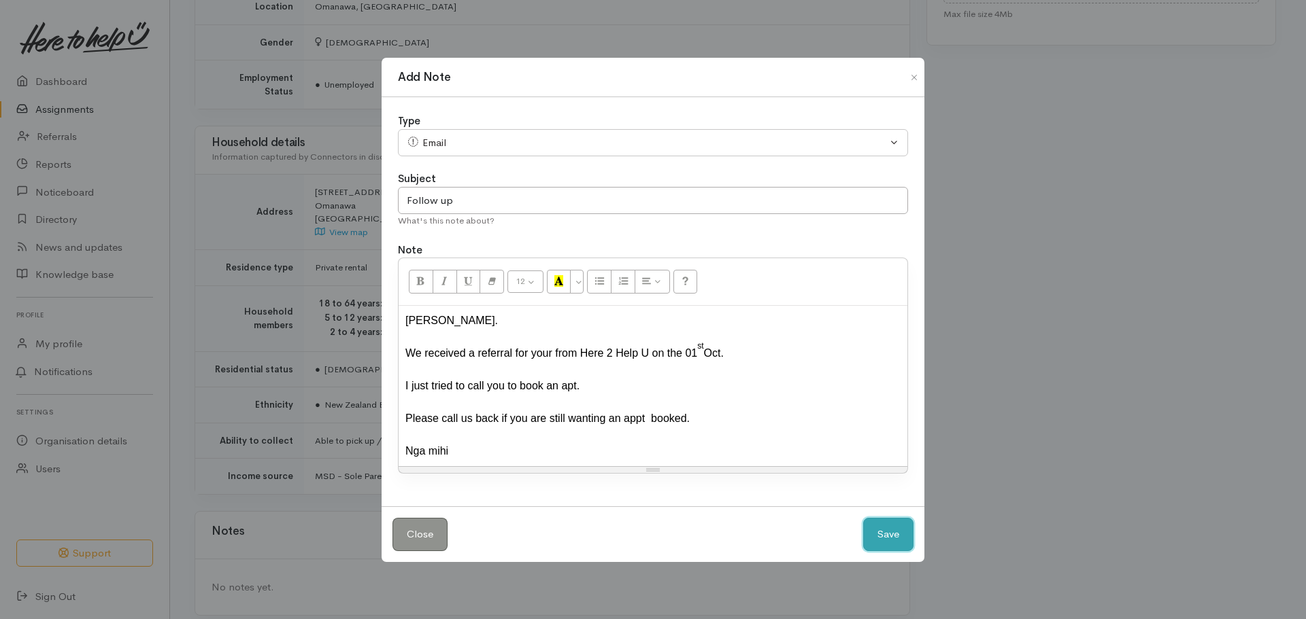
click at [871, 526] on button "Save" at bounding box center [888, 534] width 50 height 33
select select "1"
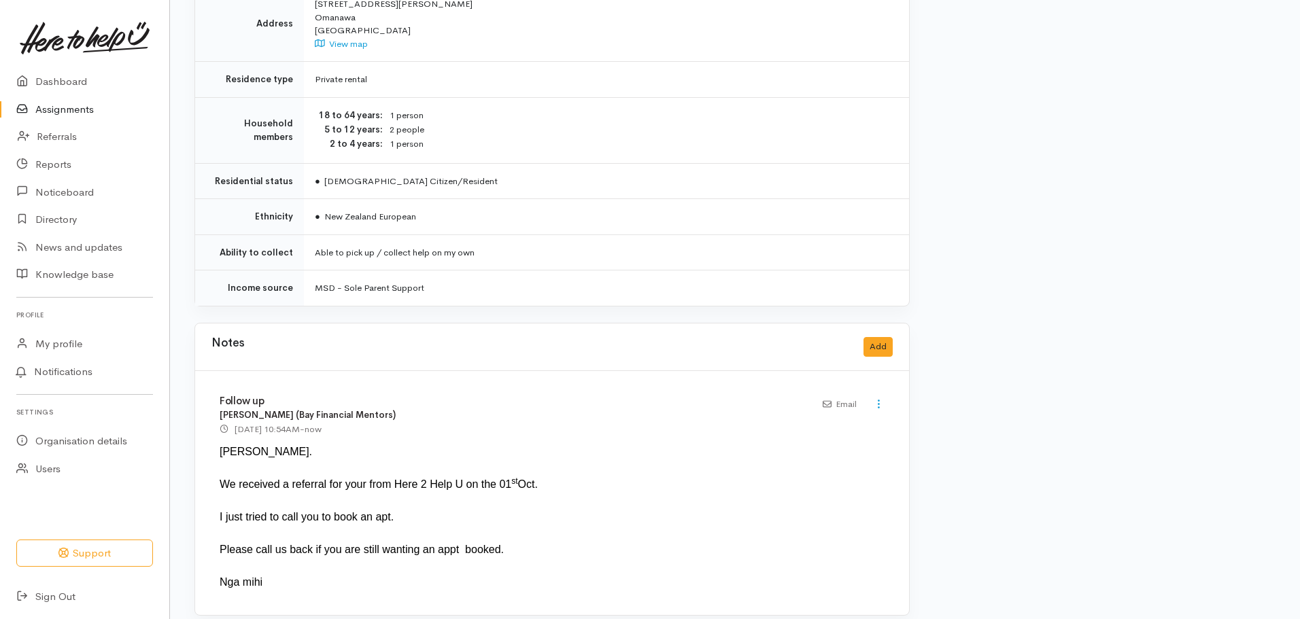
scroll to position [560, 0]
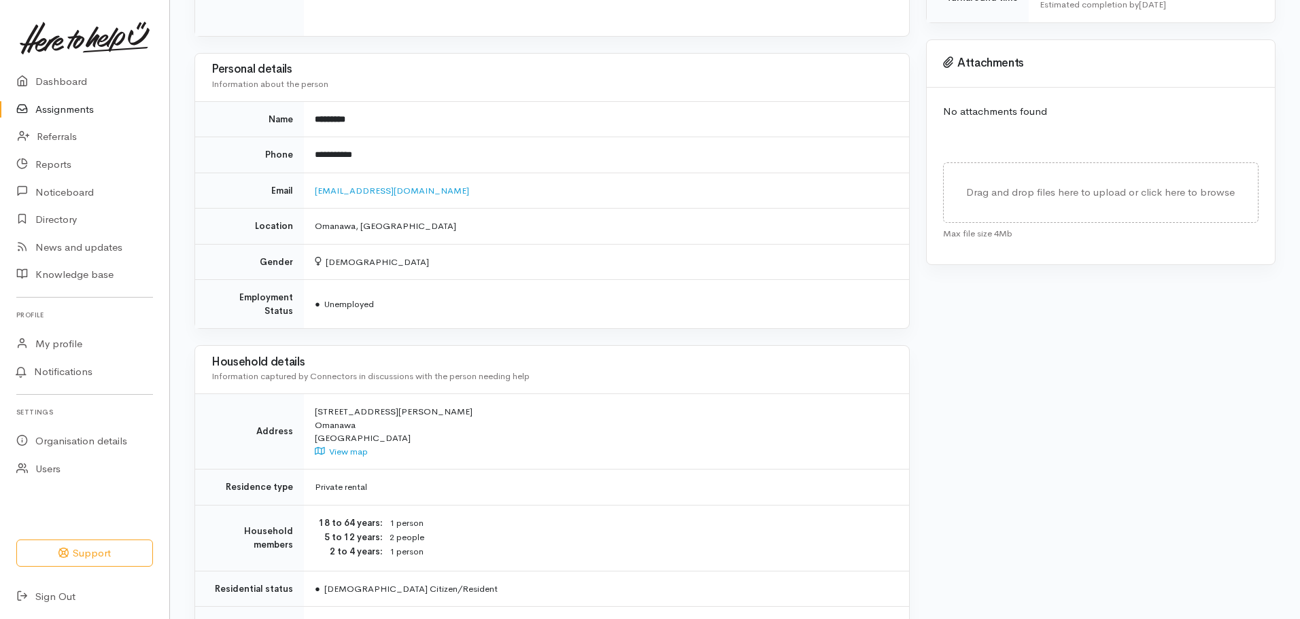
click at [88, 112] on link "Assignments" at bounding box center [84, 110] width 169 height 28
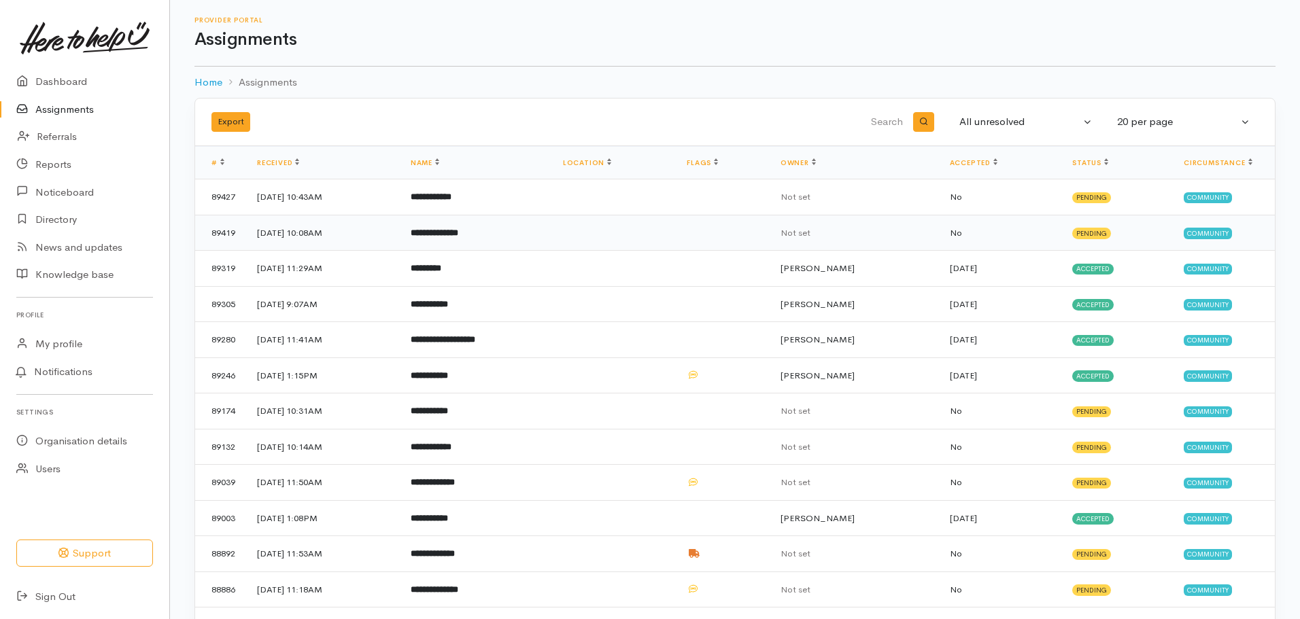
click at [545, 238] on td "**********" at bounding box center [476, 233] width 152 height 36
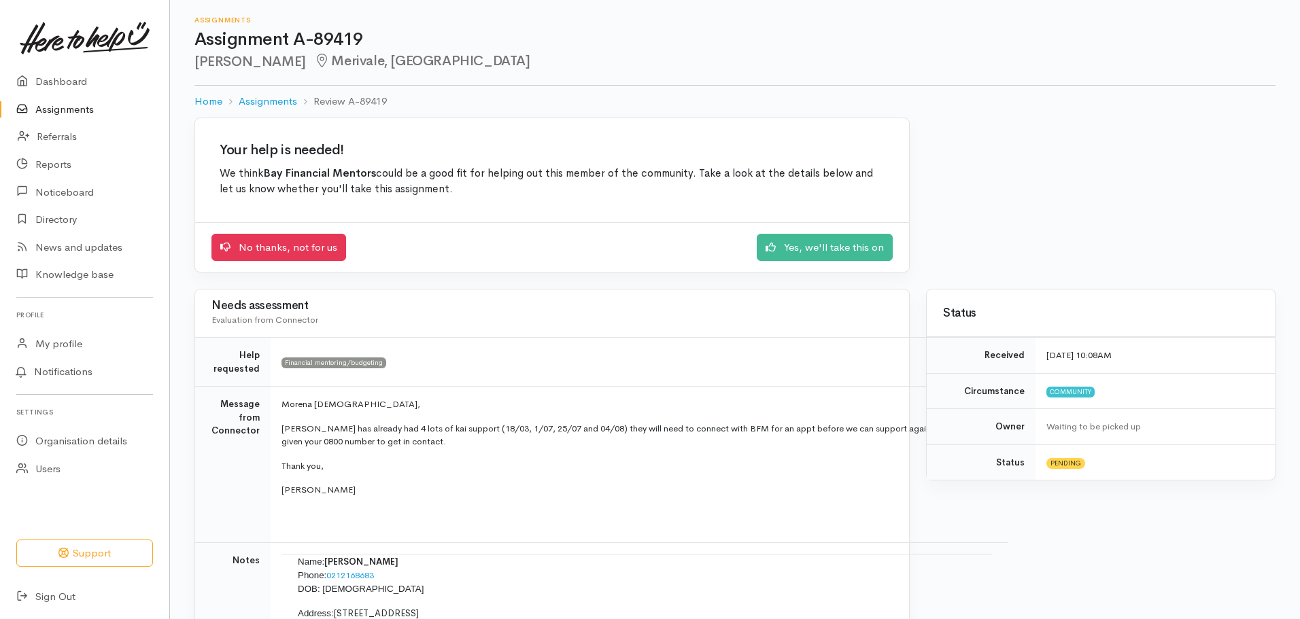
click at [101, 109] on link "Assignments" at bounding box center [84, 110] width 169 height 28
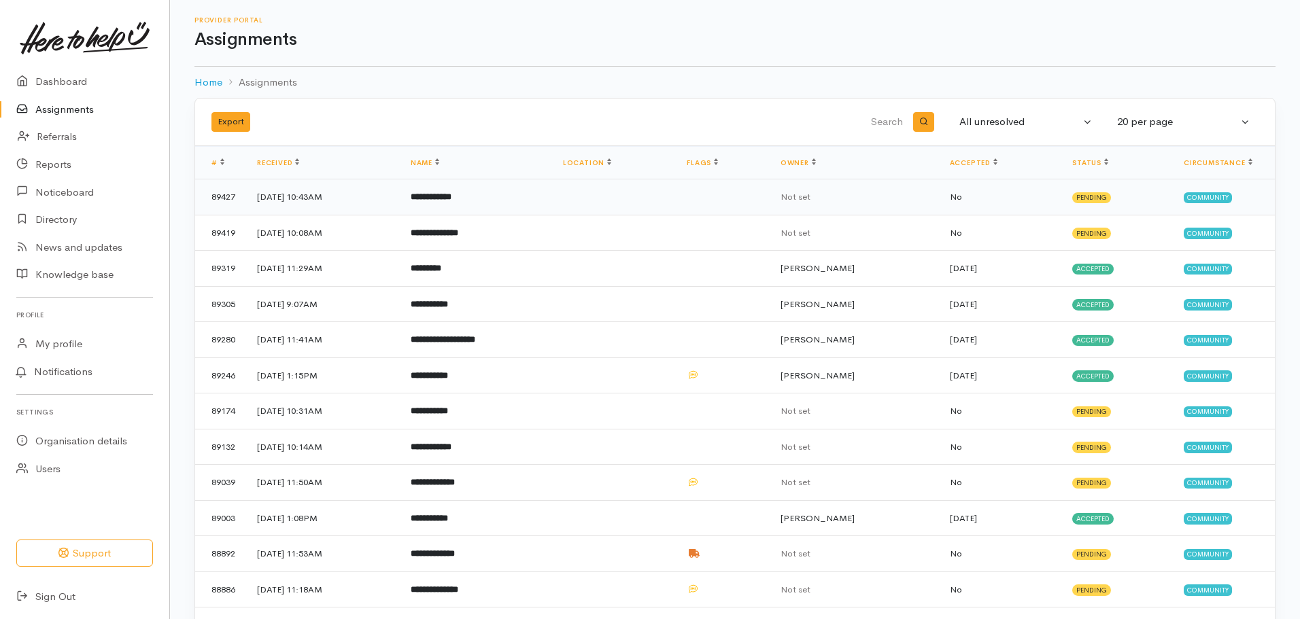
click at [522, 199] on td "**********" at bounding box center [476, 198] width 152 height 36
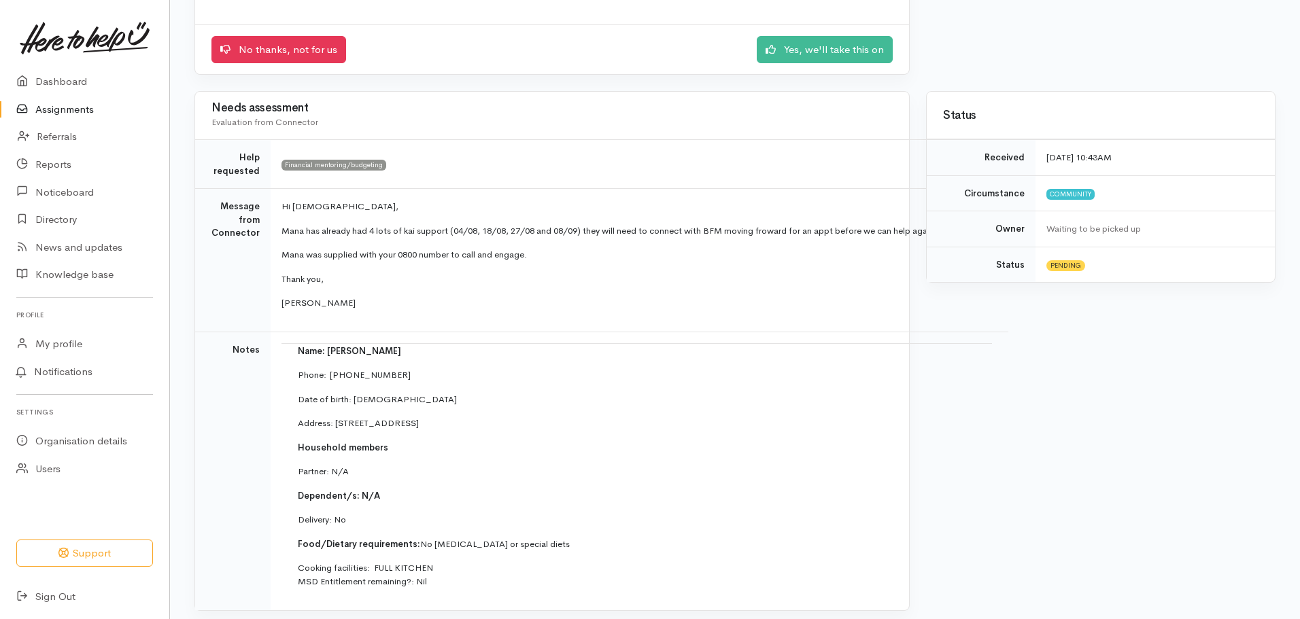
scroll to position [68, 0]
